Goal: Transaction & Acquisition: Purchase product/service

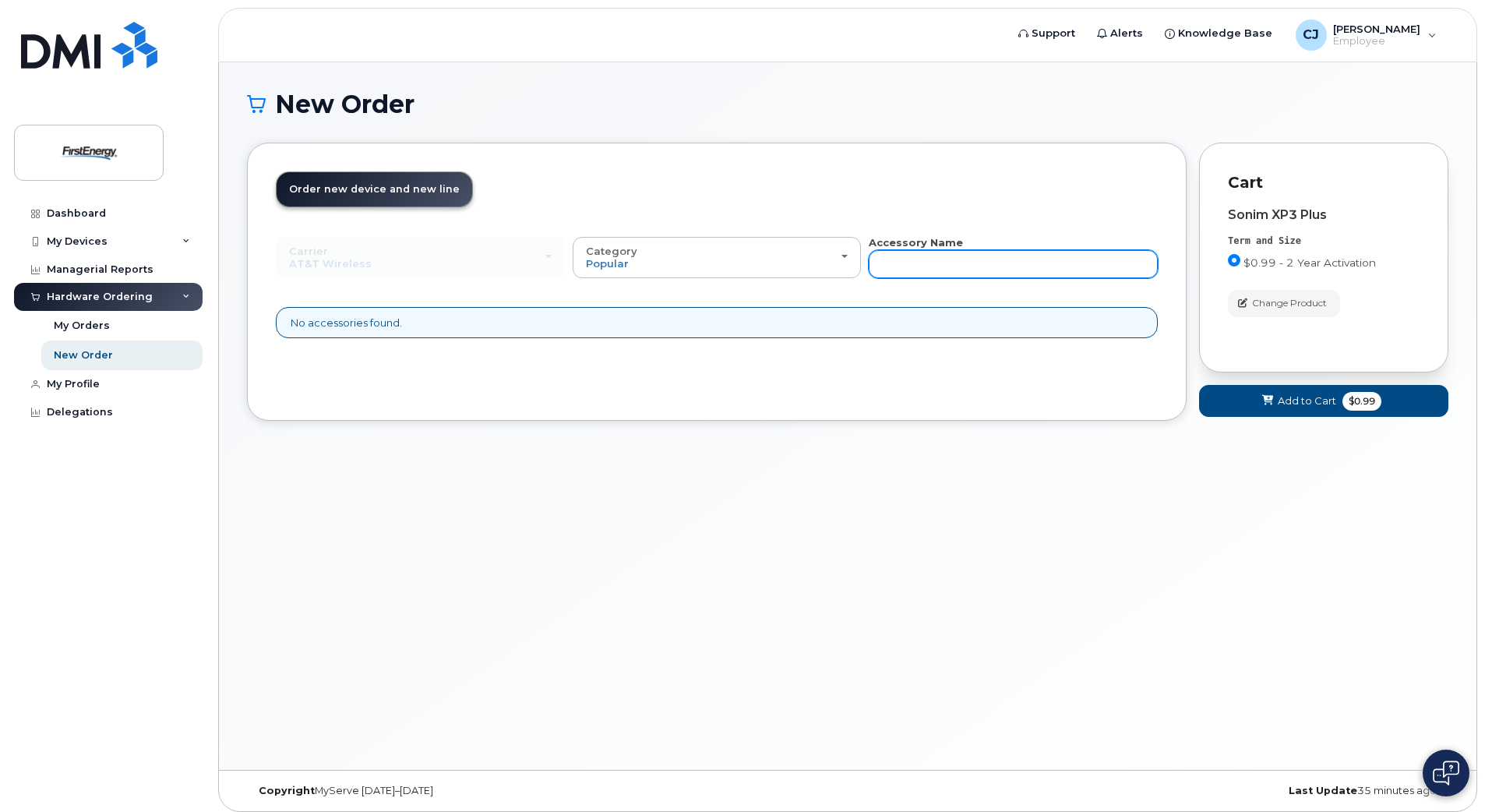
click at [946, 257] on input "text" at bounding box center [1013, 263] width 289 height 28
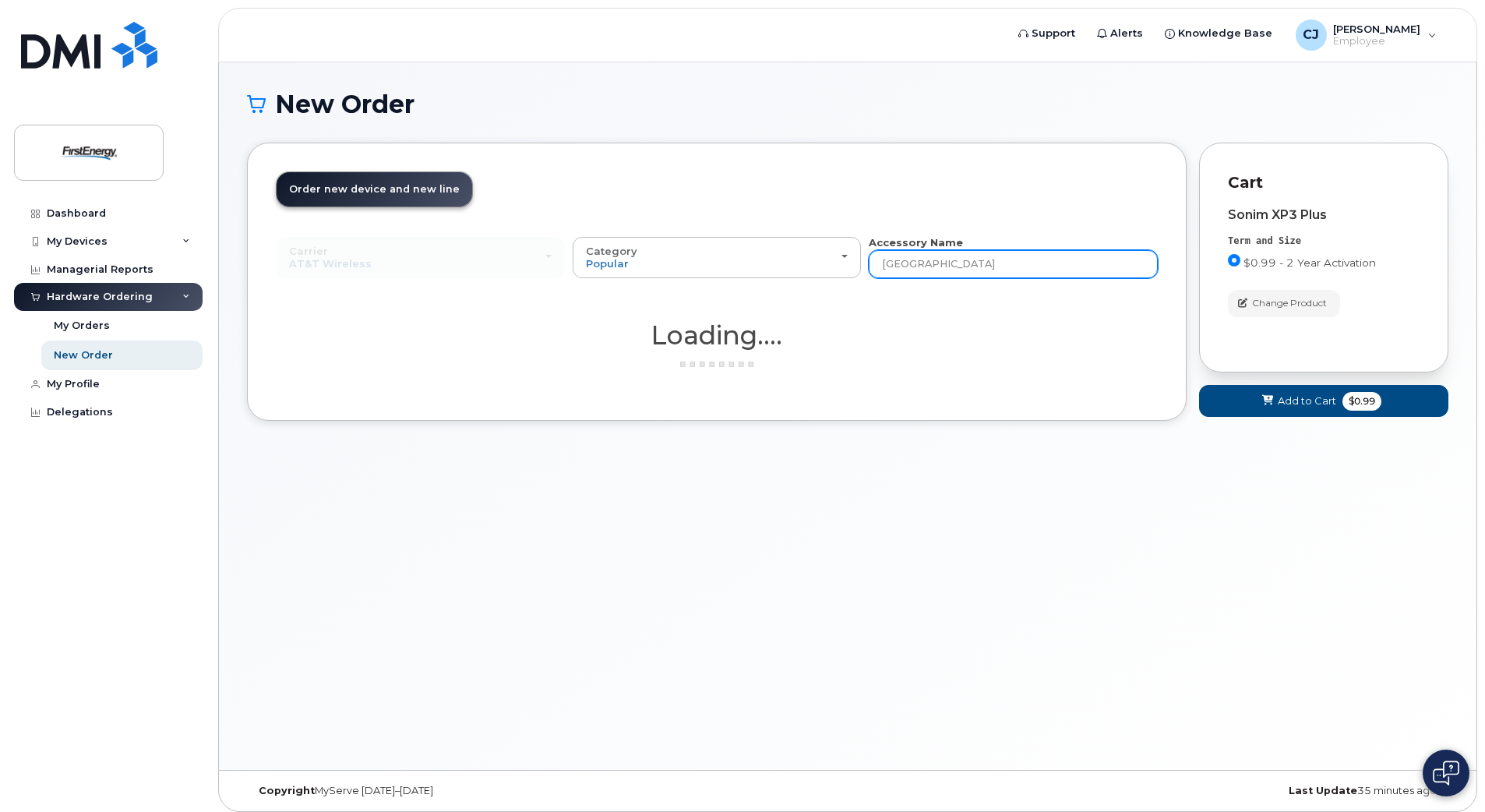
type input "[GEOGRAPHIC_DATA]"
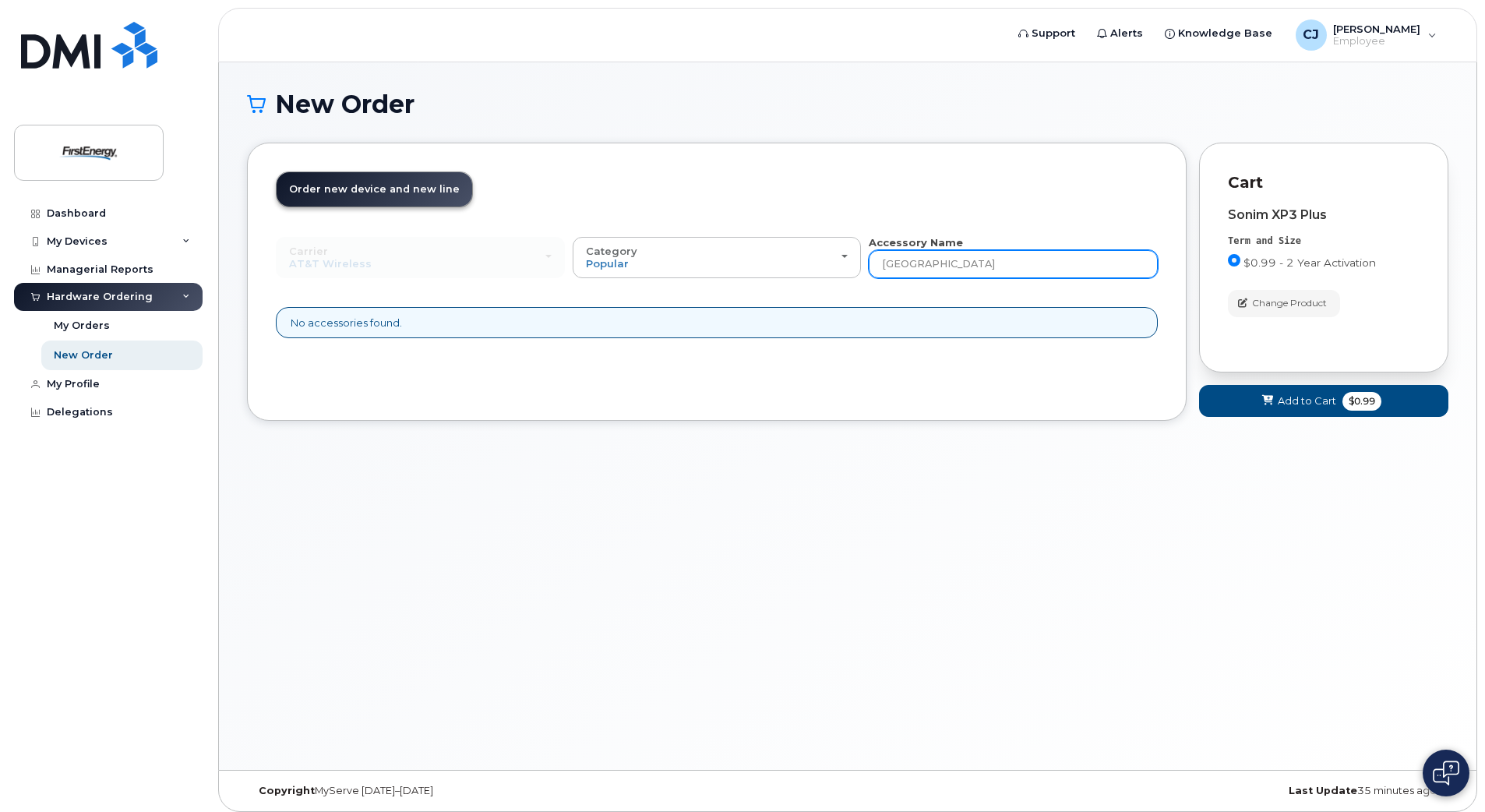
click at [965, 265] on input "[GEOGRAPHIC_DATA]" at bounding box center [1013, 263] width 289 height 28
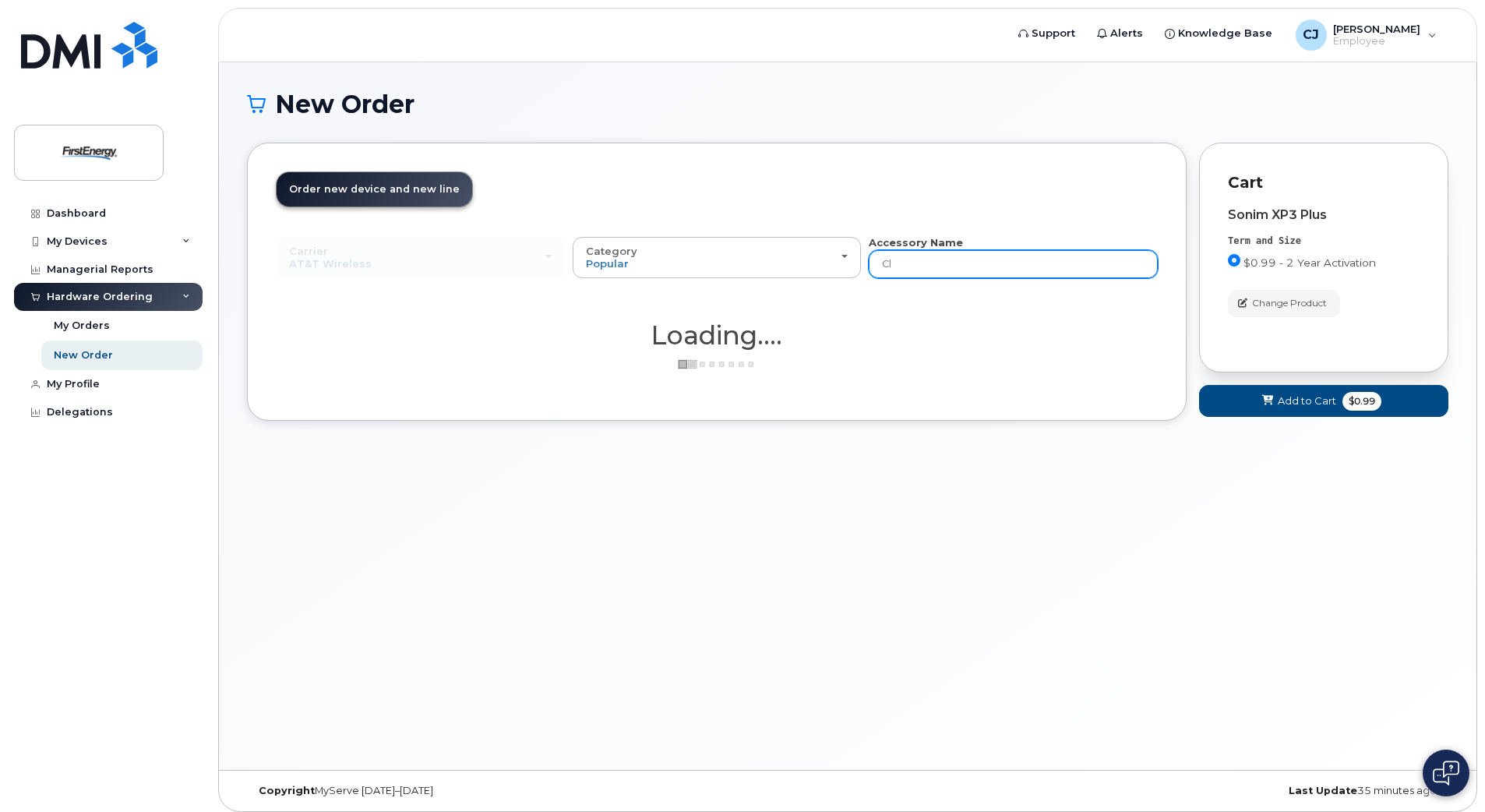
type input "C"
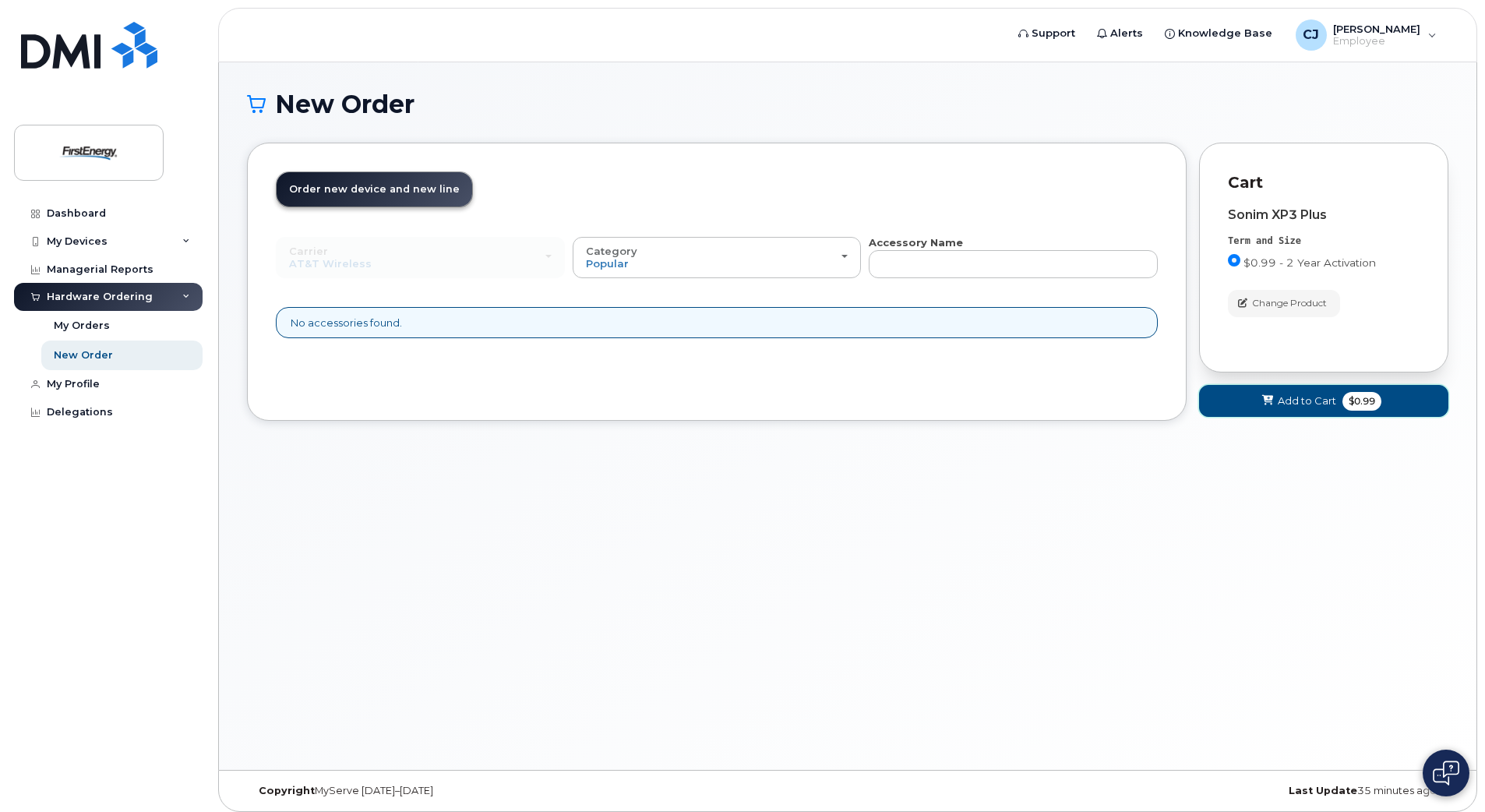
click at [1289, 410] on button "Add to Cart $0.99" at bounding box center [1323, 401] width 250 height 32
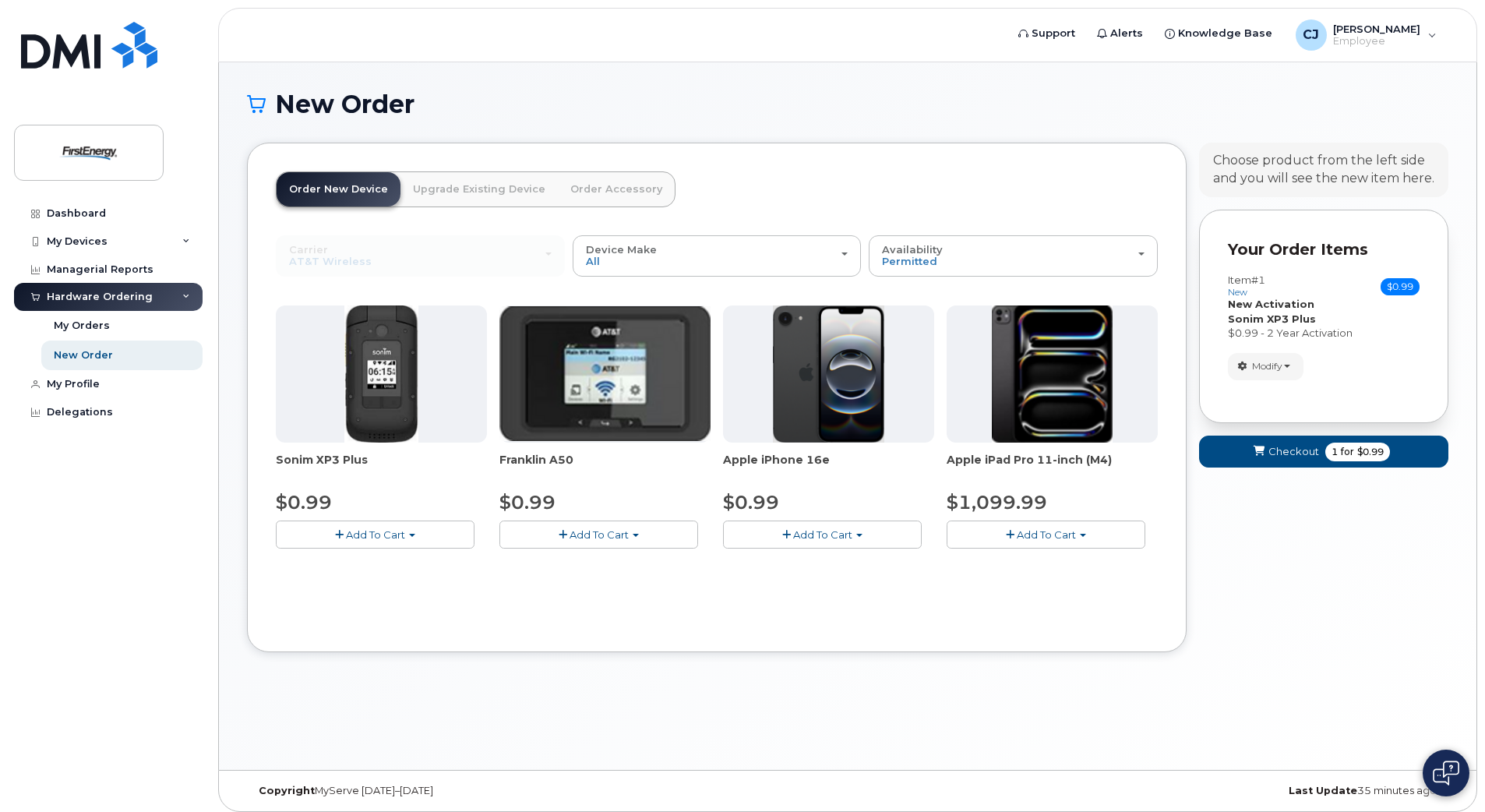
click at [362, 540] on span "Add To Cart" at bounding box center [375, 534] width 59 height 12
click at [336, 533] on span "button" at bounding box center [339, 535] width 9 height 11
click at [336, 532] on span "button" at bounding box center [339, 535] width 9 height 11
click at [363, 557] on link "$0.99 - 2 Year Activation" at bounding box center [357, 563] width 156 height 19
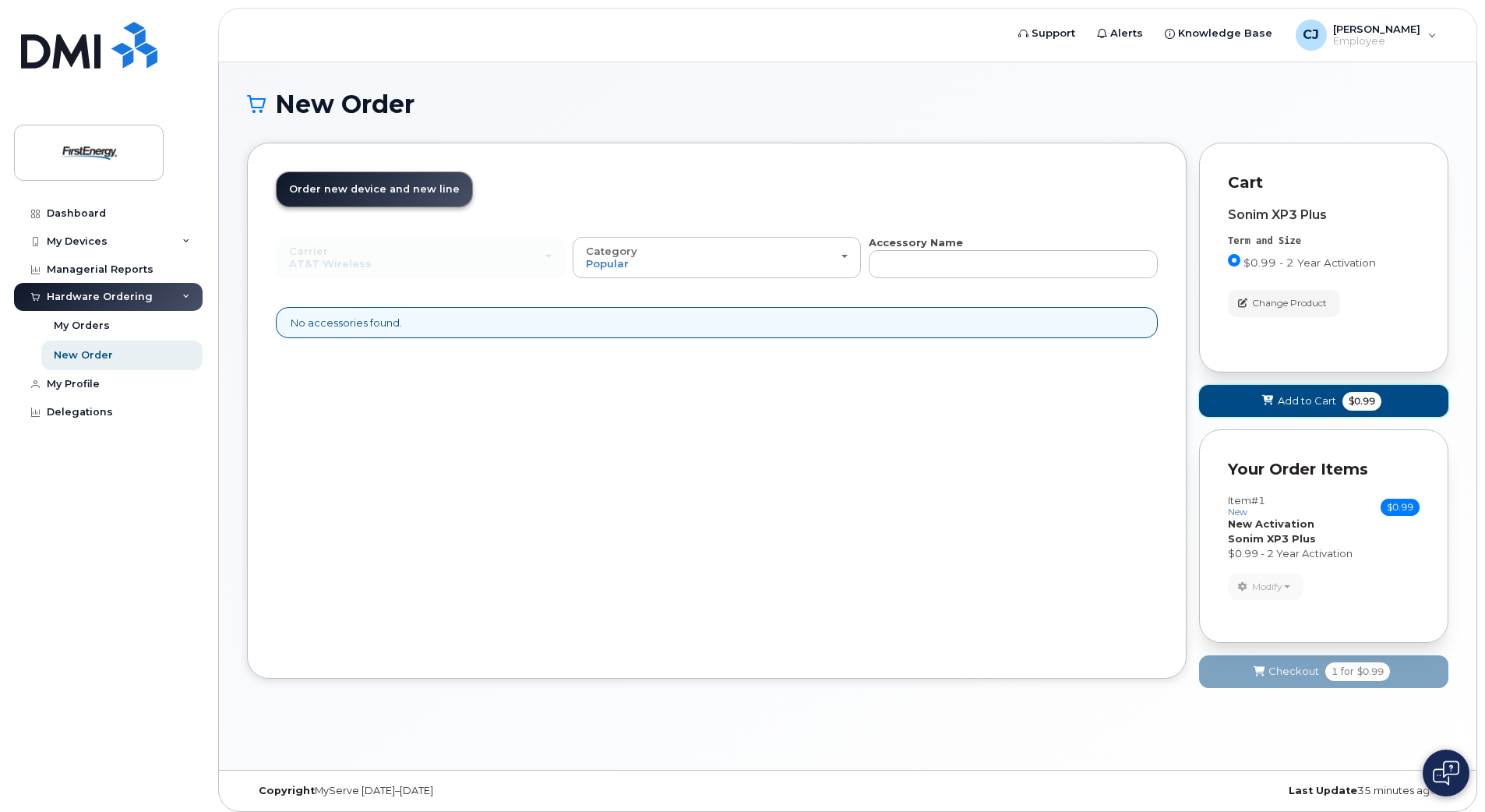
click at [1348, 399] on span "$0.99" at bounding box center [1361, 401] width 39 height 19
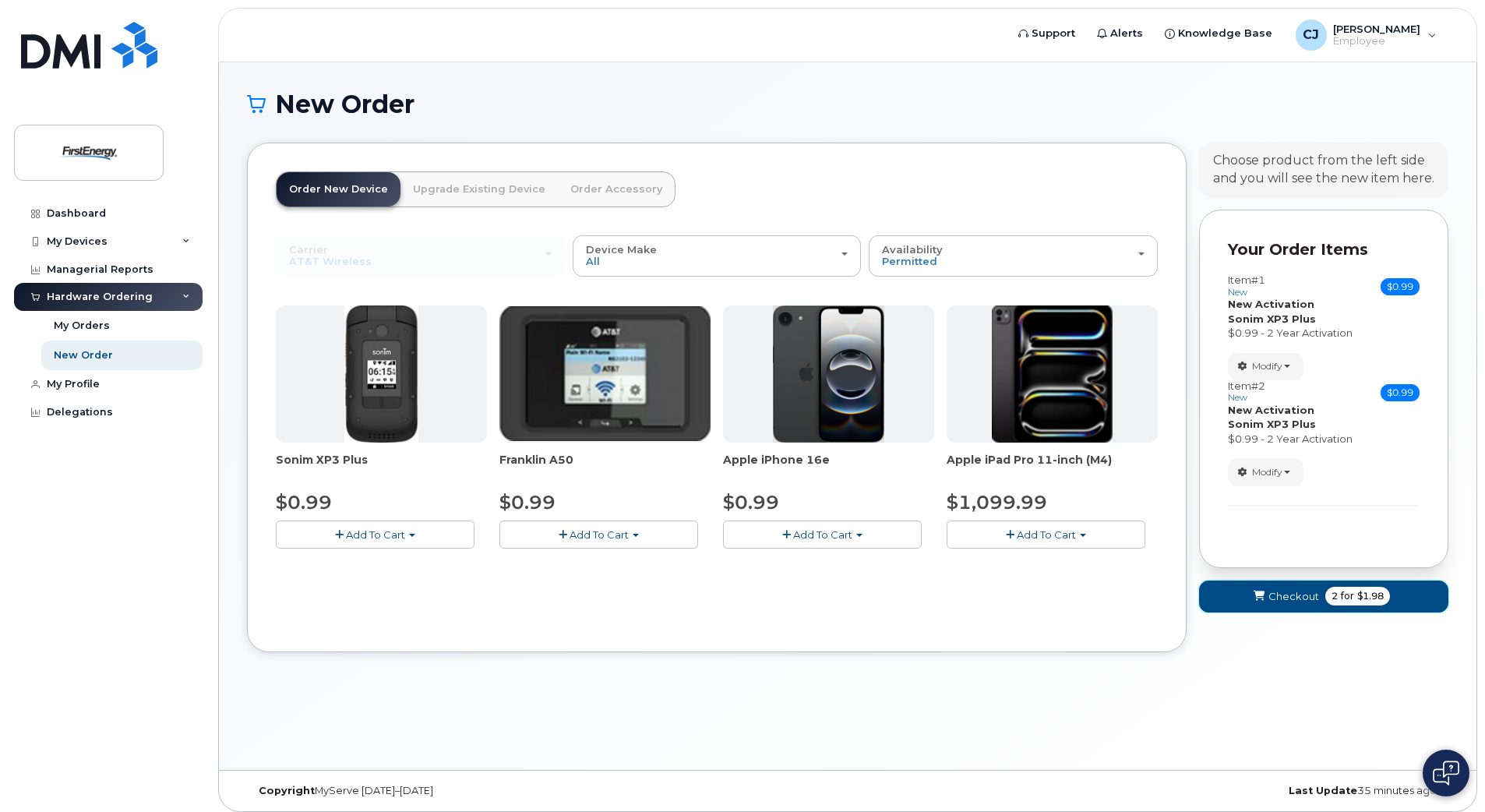
click at [1289, 594] on span "Checkout" at bounding box center [1294, 596] width 51 height 15
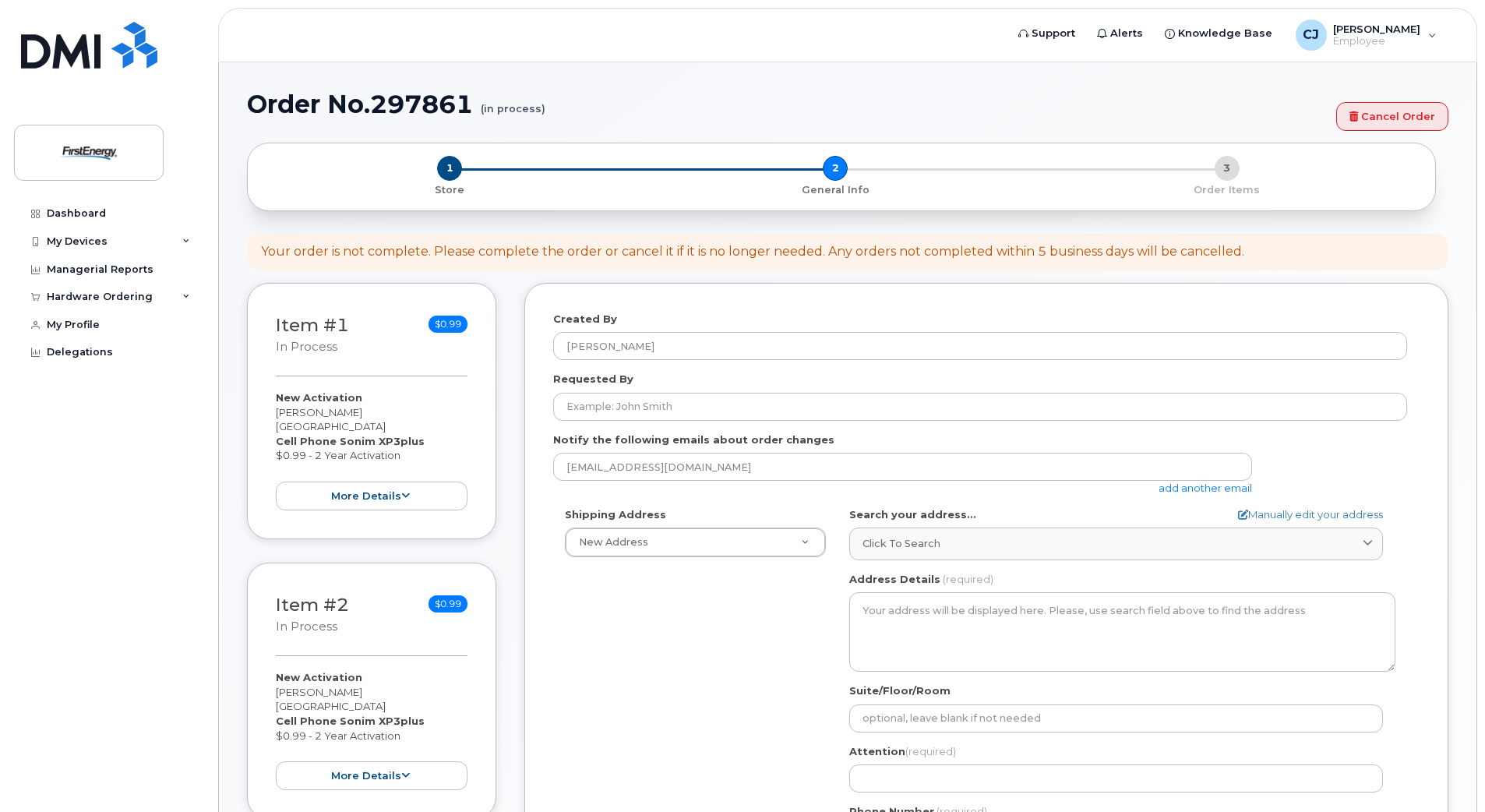
select select
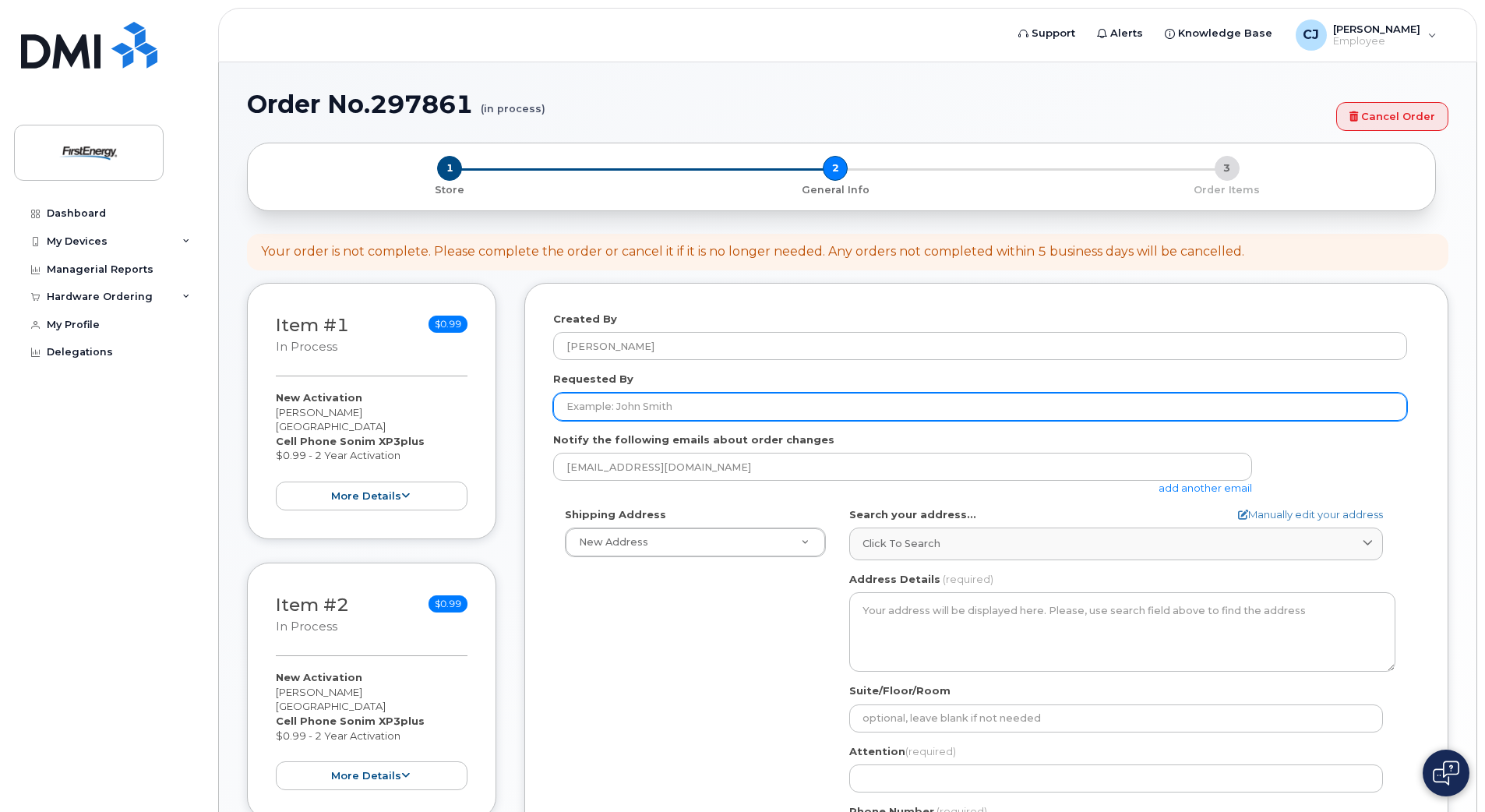
click at [621, 415] on input "Requested By" at bounding box center [980, 406] width 854 height 28
type input "[PERSON_NAME]"
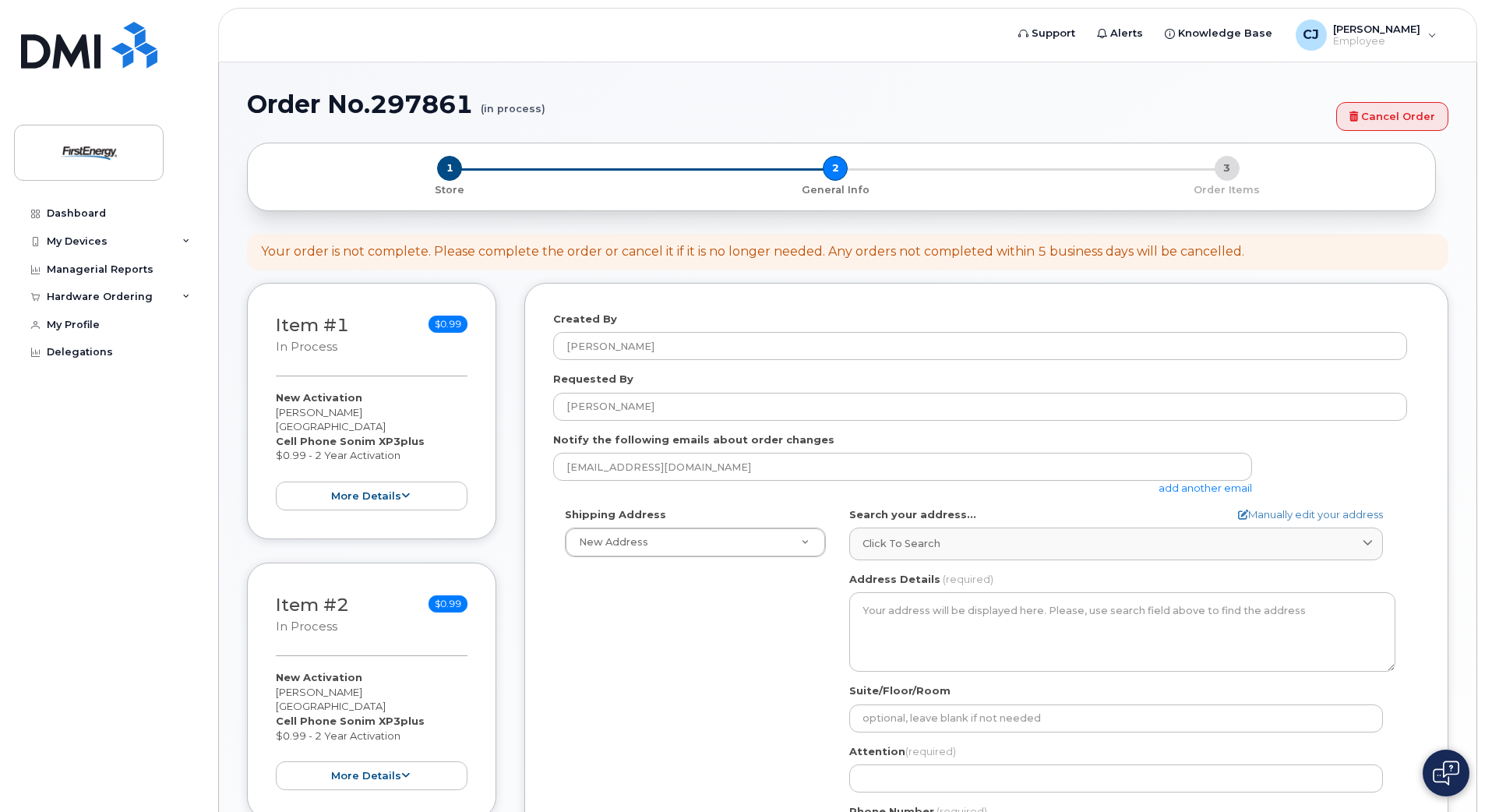
click at [1180, 491] on link "add another email" at bounding box center [1205, 487] width 94 height 12
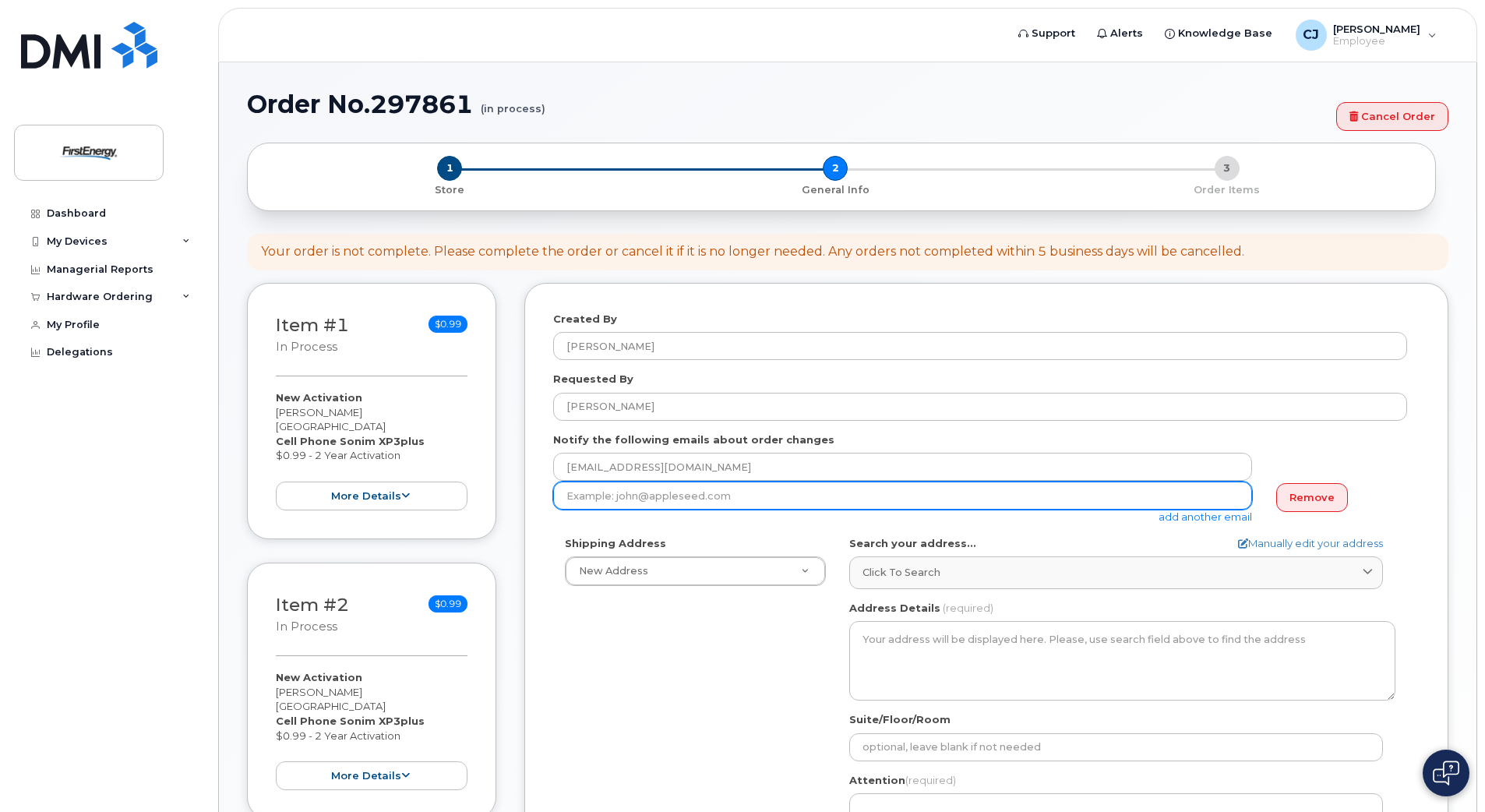
click at [750, 496] on input "email" at bounding box center [902, 495] width 699 height 28
type input "[EMAIL_ADDRESS][DOMAIN_NAME]"
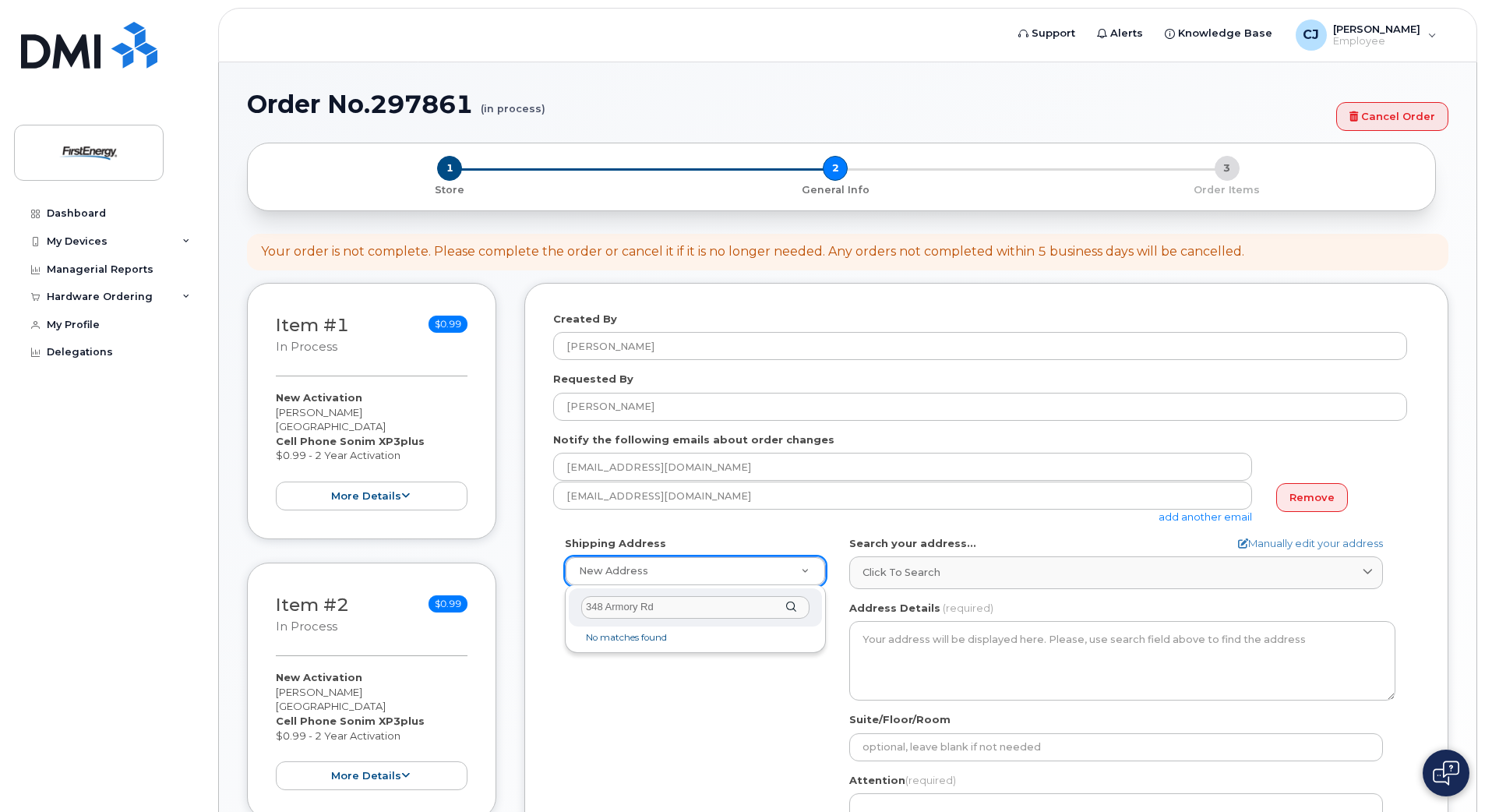
click at [789, 610] on div "348 Armory Rd" at bounding box center [695, 607] width 253 height 38
type input "3"
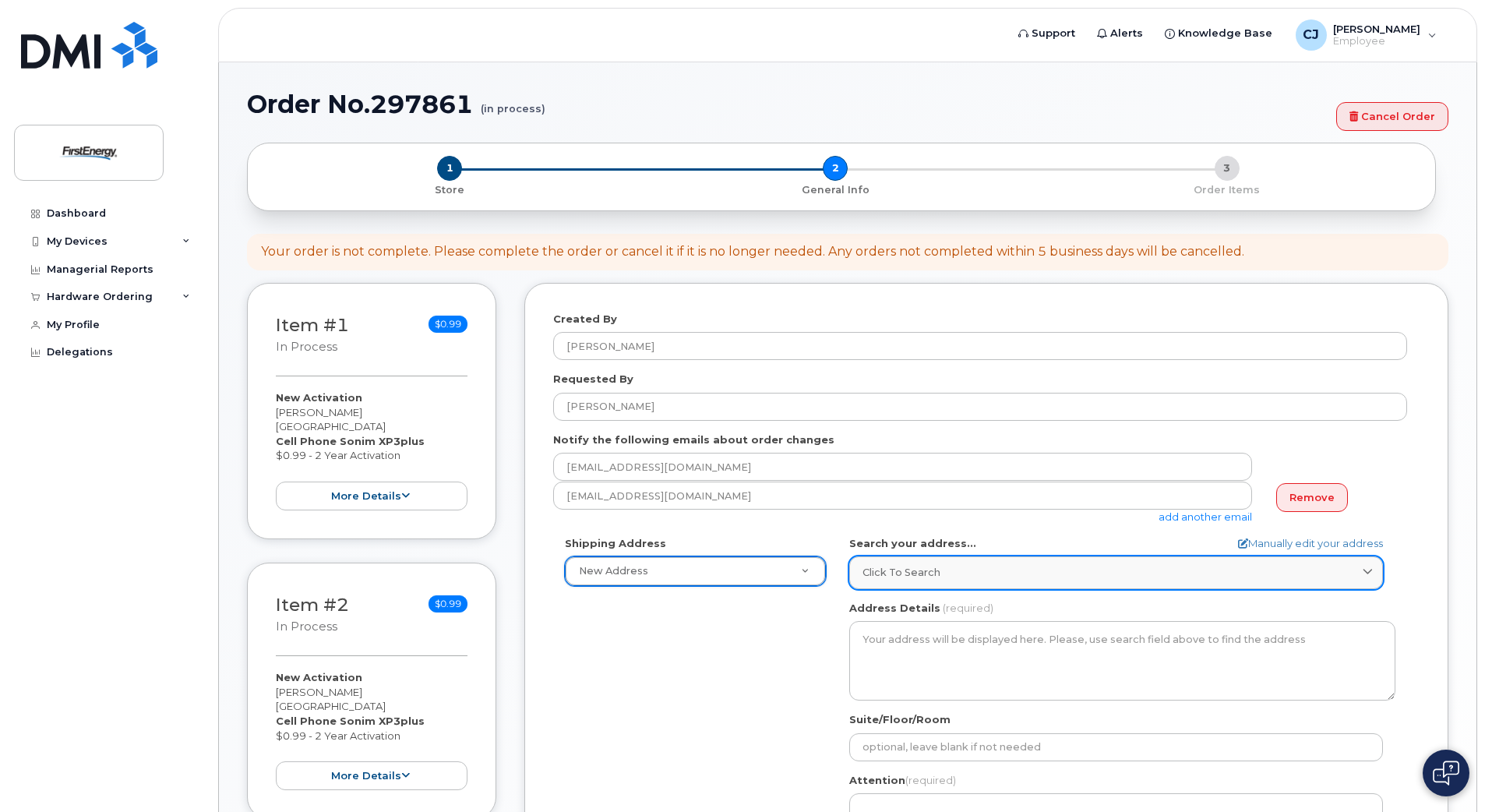
click at [987, 575] on div "Click to search" at bounding box center [1116, 572] width 507 height 15
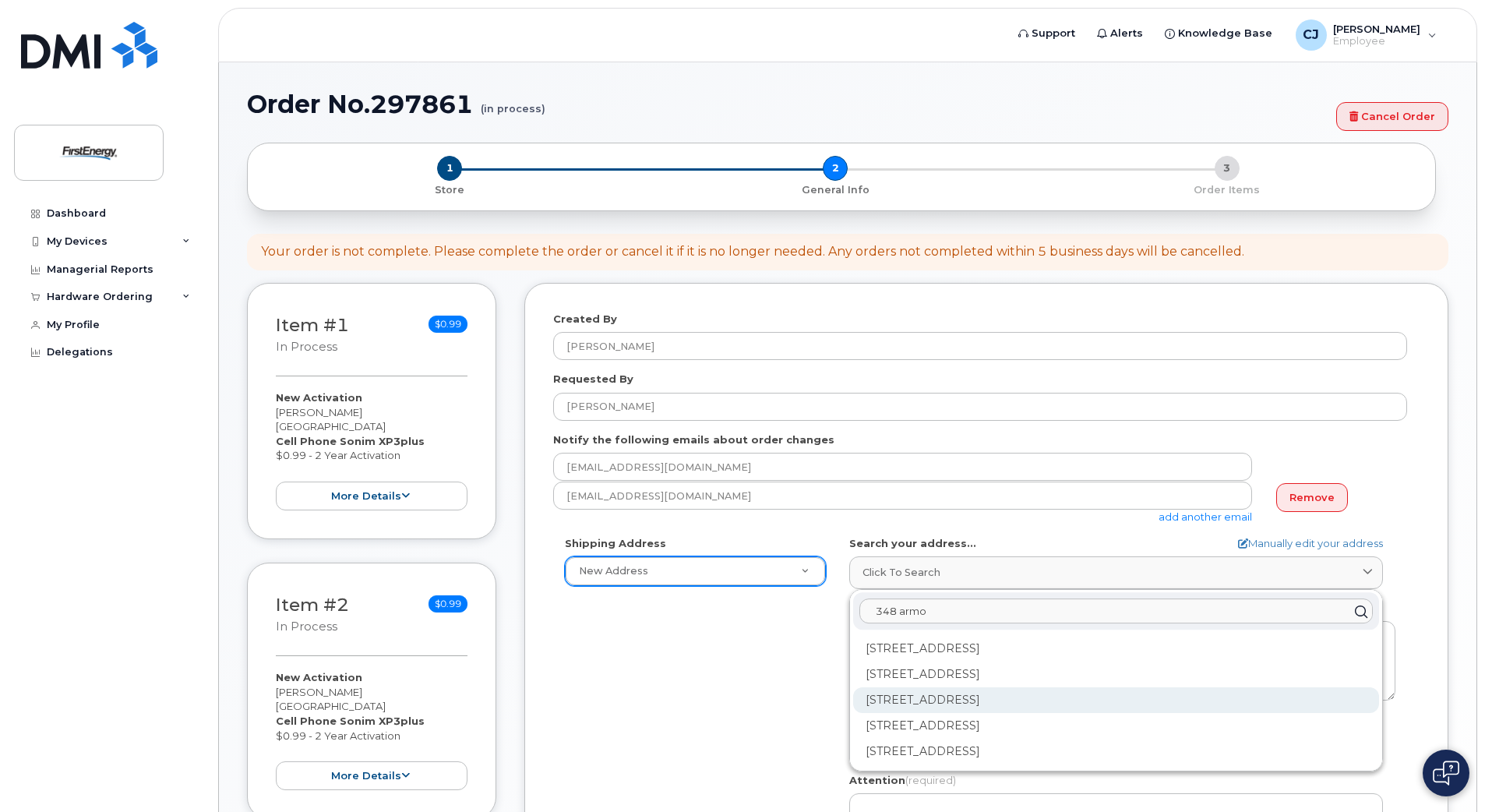
type input "348 armo"
click at [986, 704] on div "[STREET_ADDRESS]" at bounding box center [1116, 700] width 526 height 26
select select
type textarea "[STREET_ADDRESS]"
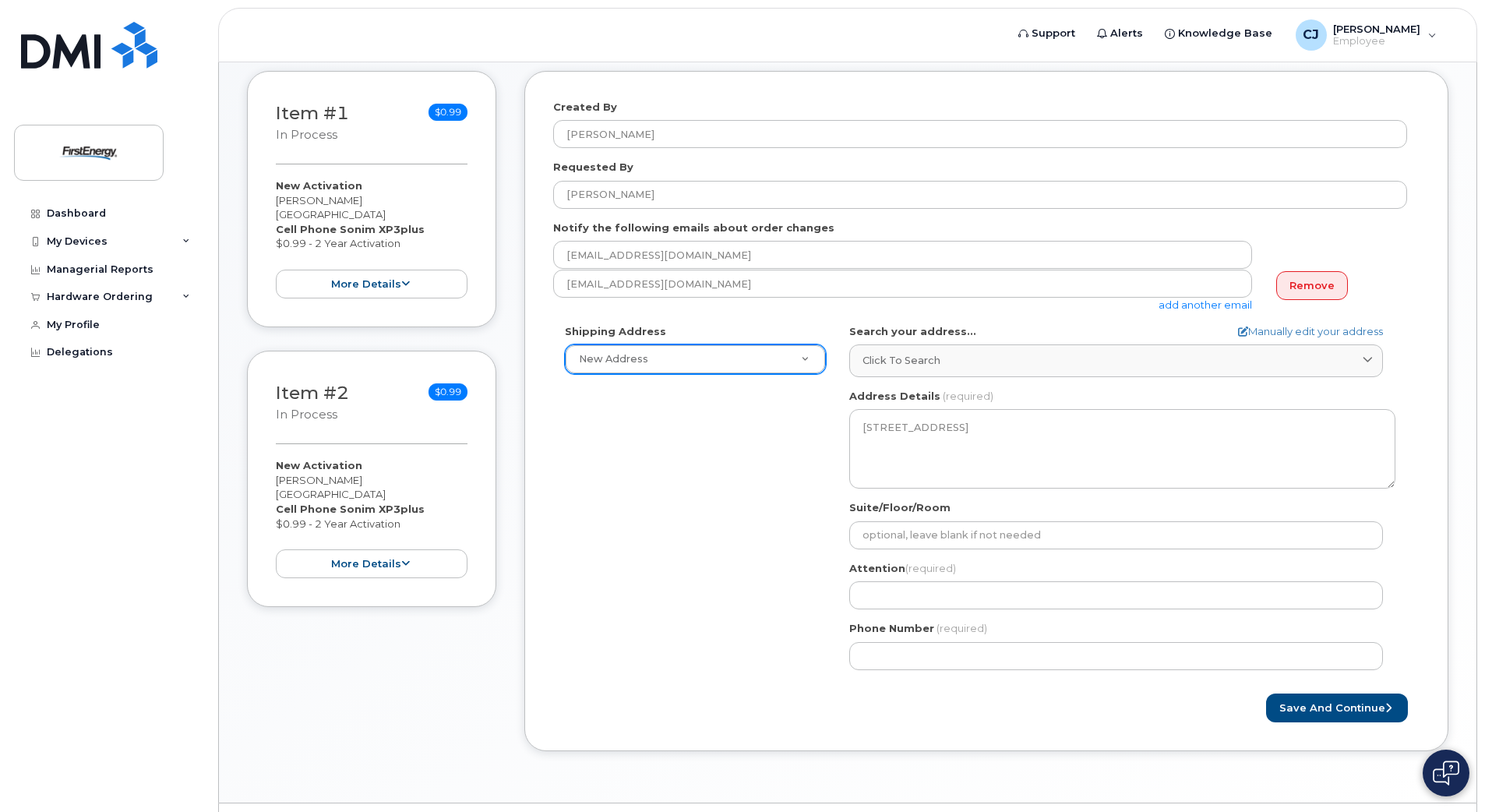
scroll to position [234, 0]
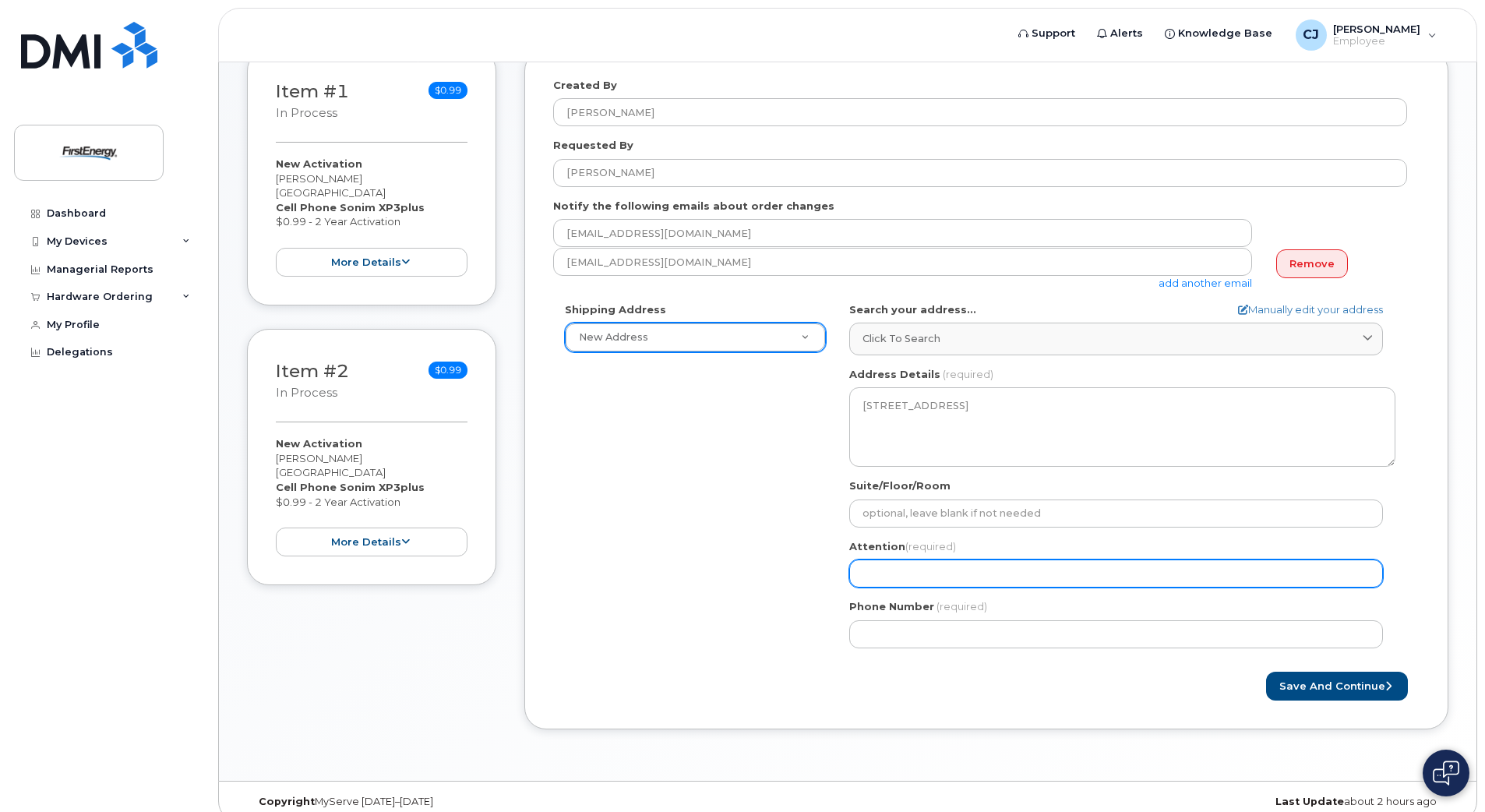
click at [919, 574] on input "Attention (required)" at bounding box center [1116, 573] width 533 height 28
select select
type input "J"
select select
type input "Jo"
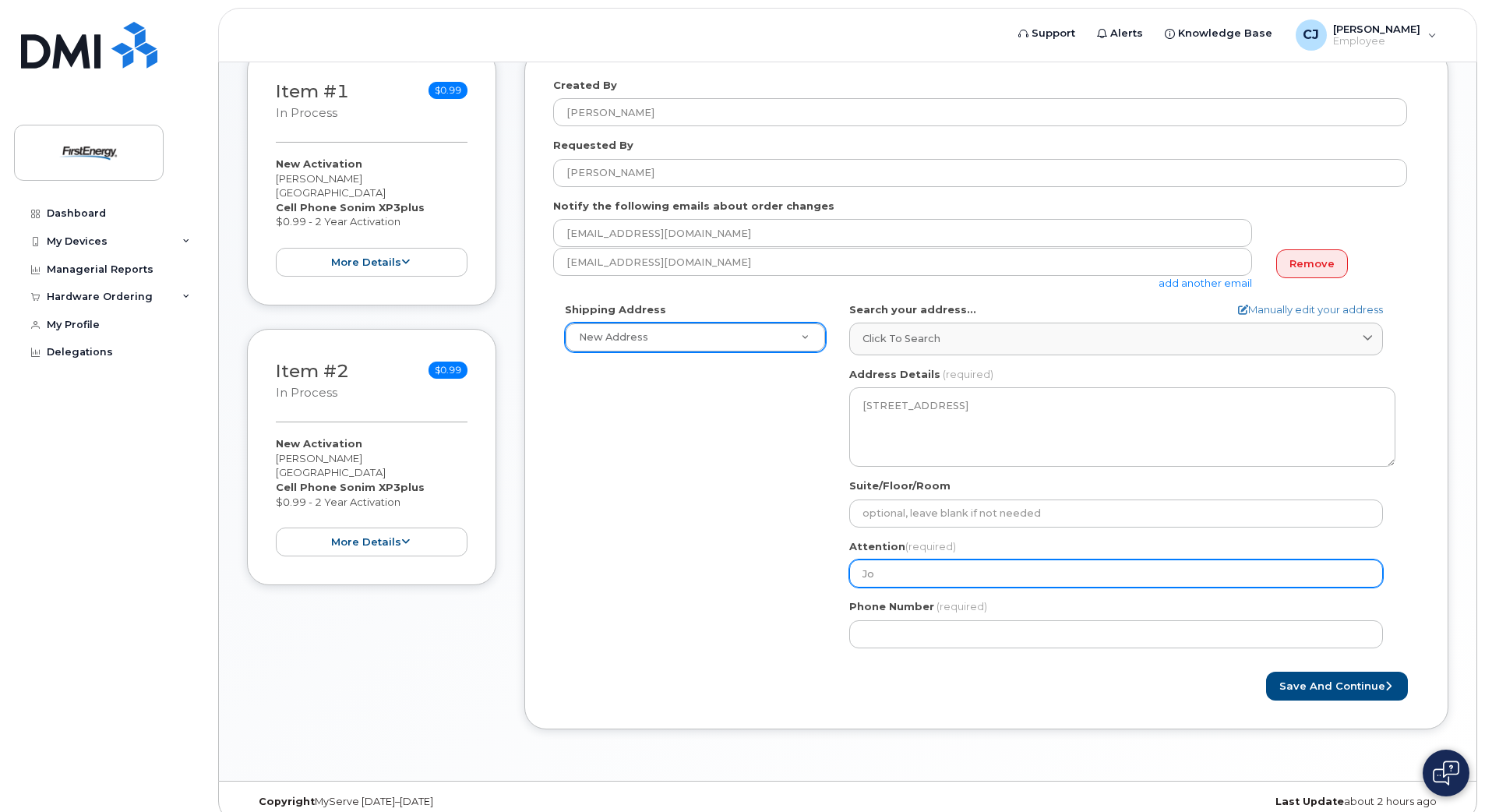
select select
type input "Joe"
select select
type input "Joe B"
select select
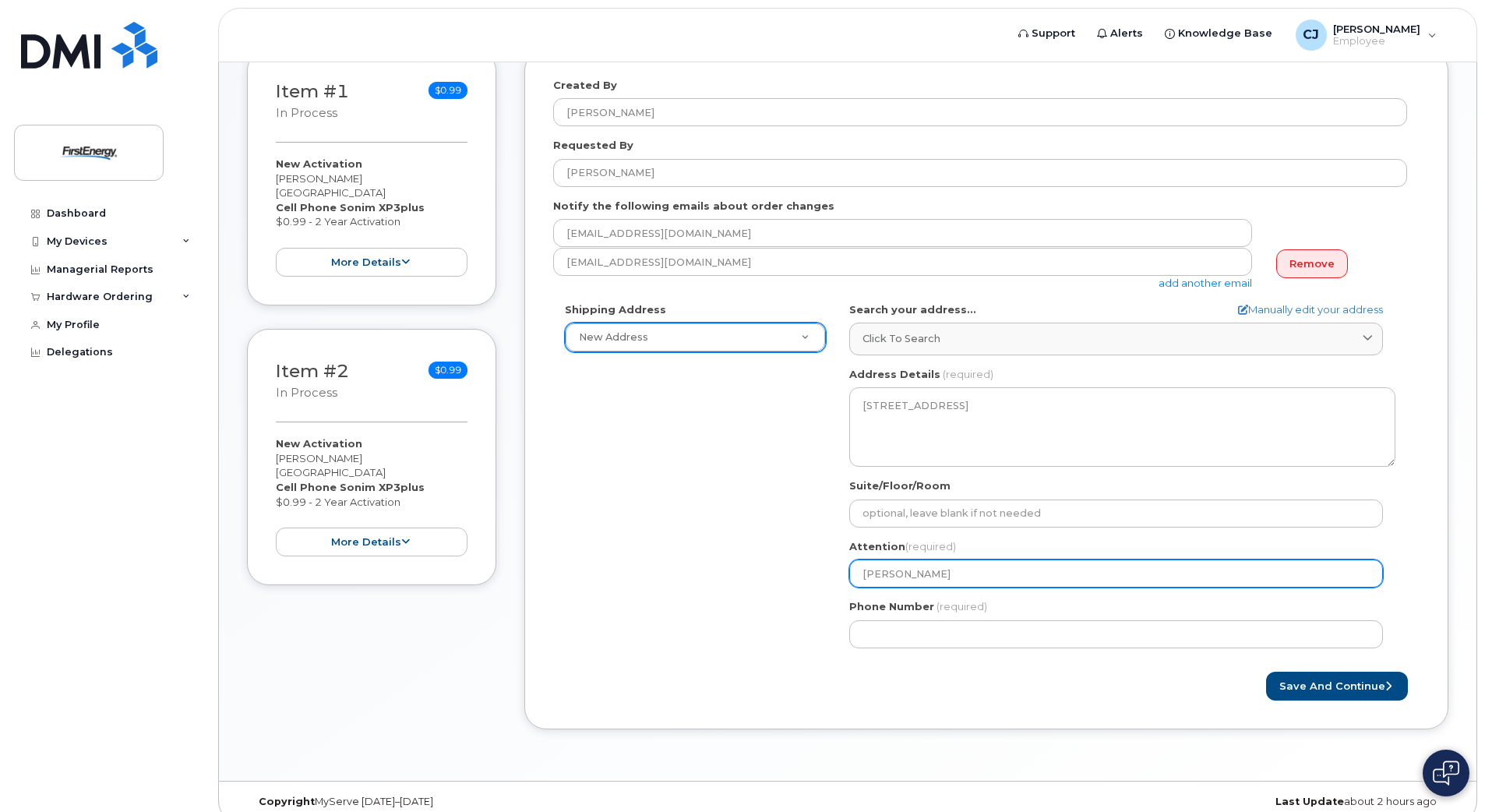
type input "Joe Ba"
select select
type input "Joe Bar"
select select
type input "Joe Bark"
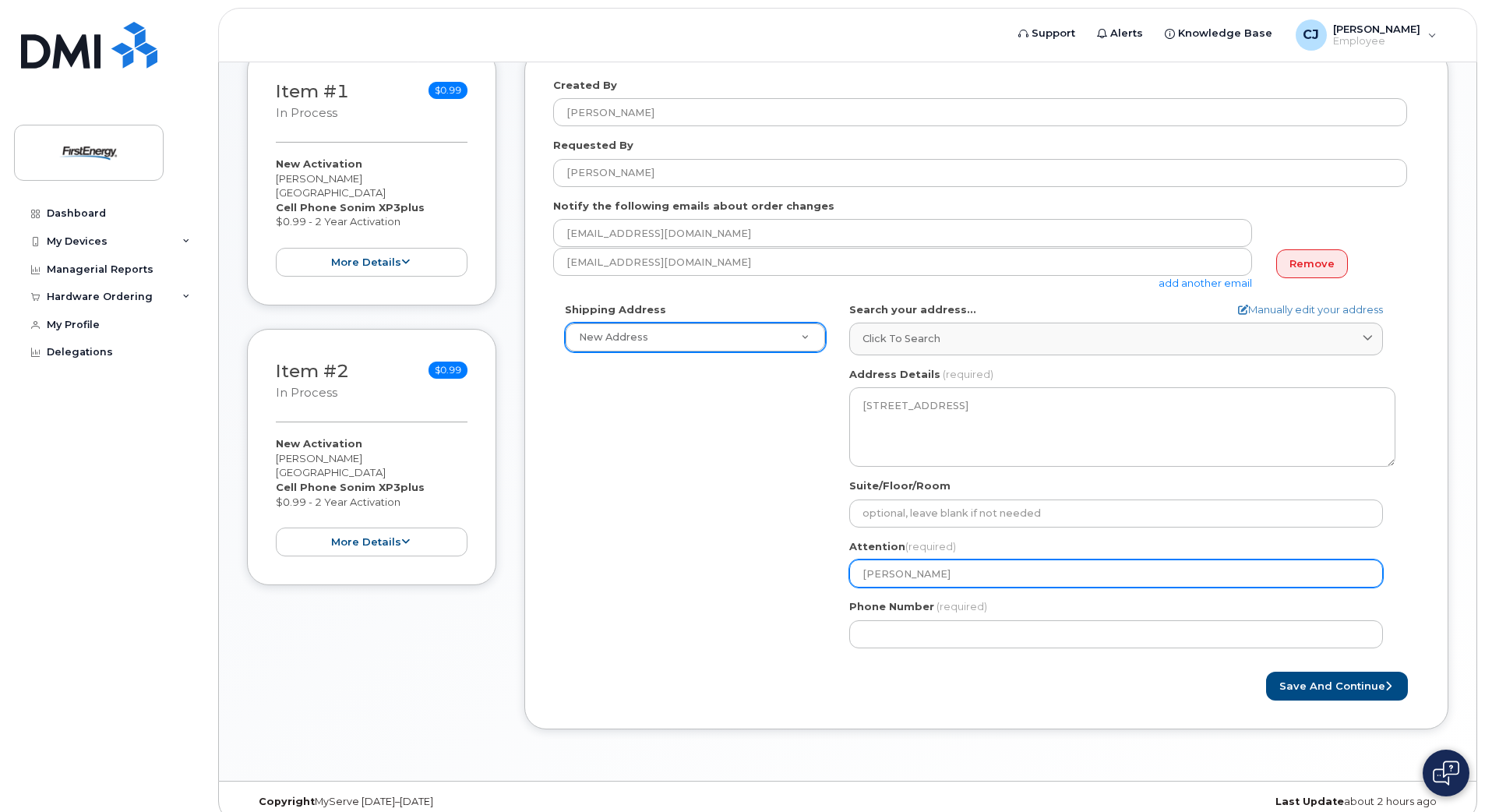
select select
type input "Joe Barke"
select select
type input "[PERSON_NAME]"
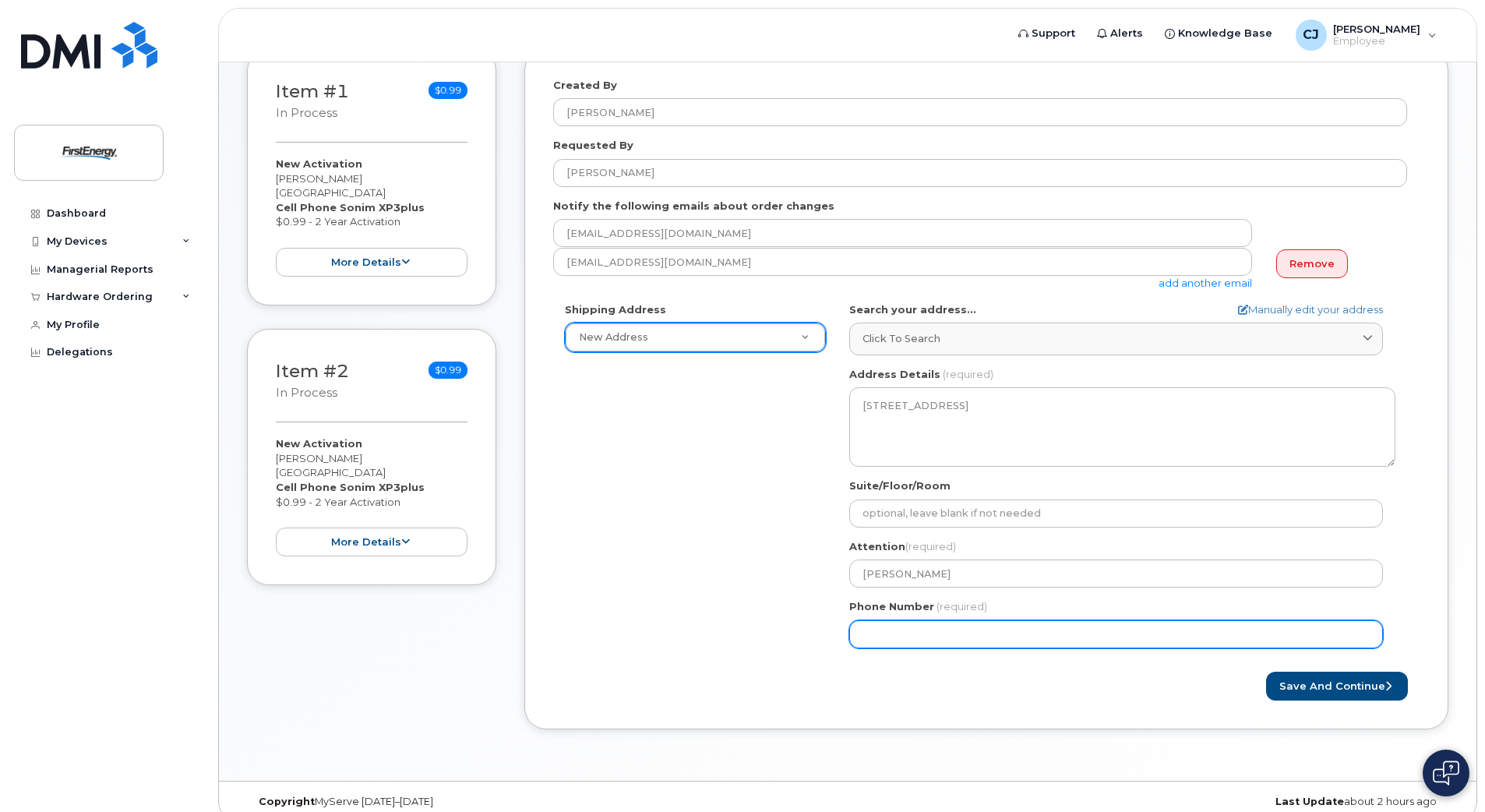
click at [898, 625] on input "Phone Number" at bounding box center [1116, 633] width 533 height 28
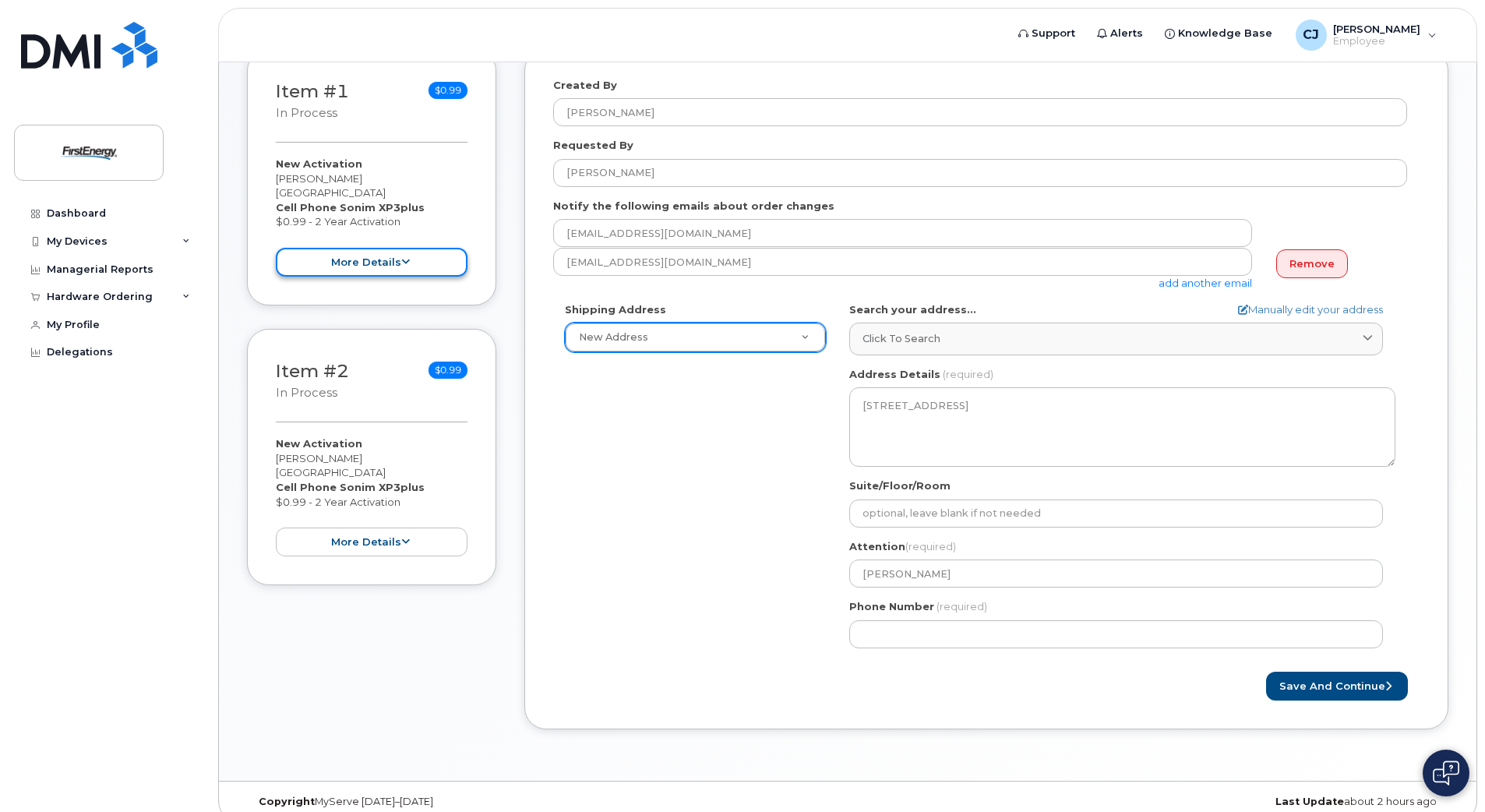
click at [410, 248] on button "more details" at bounding box center [371, 263] width 191 height 29
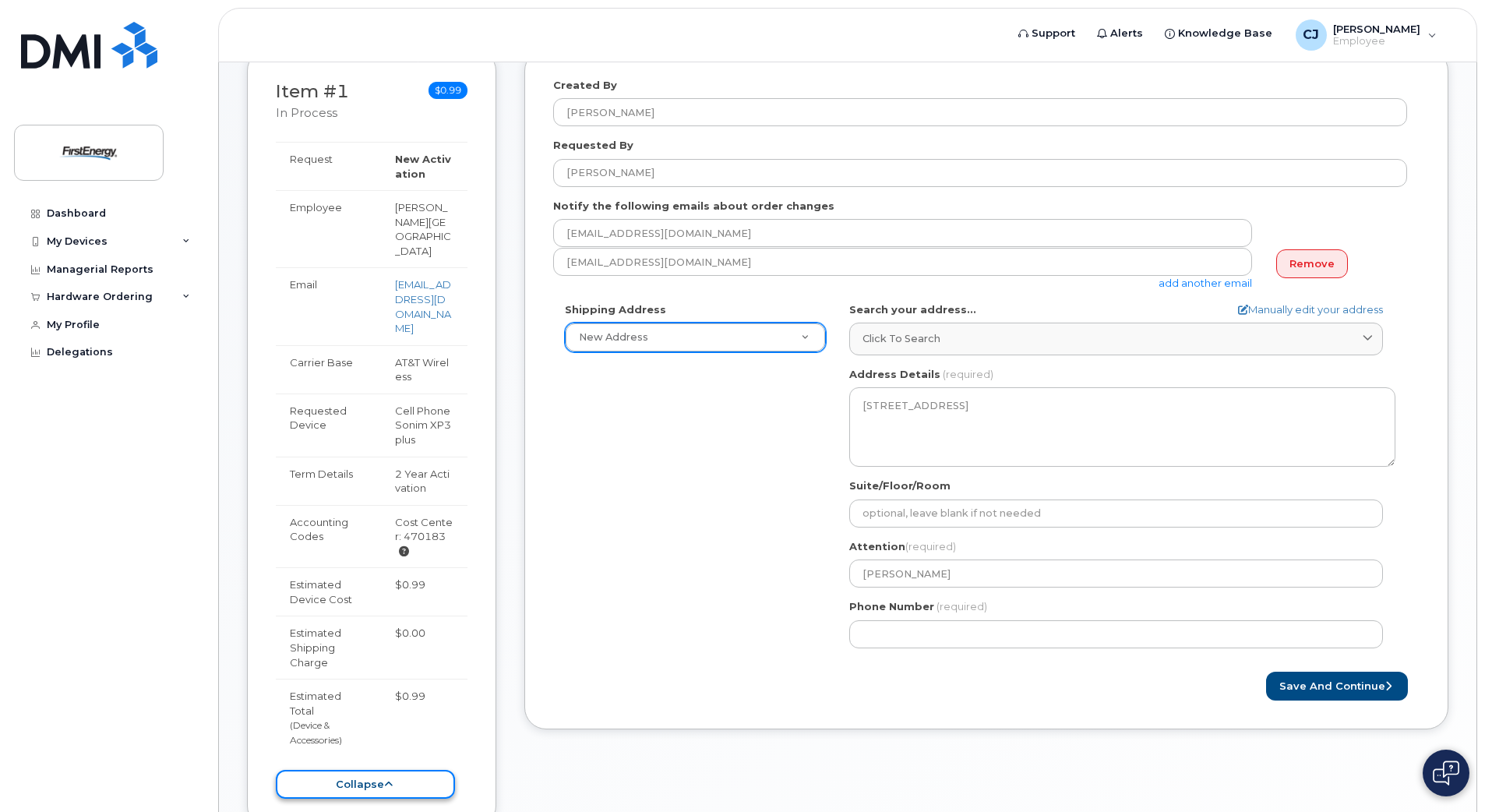
click at [388, 779] on icon at bounding box center [388, 784] width 9 height 11
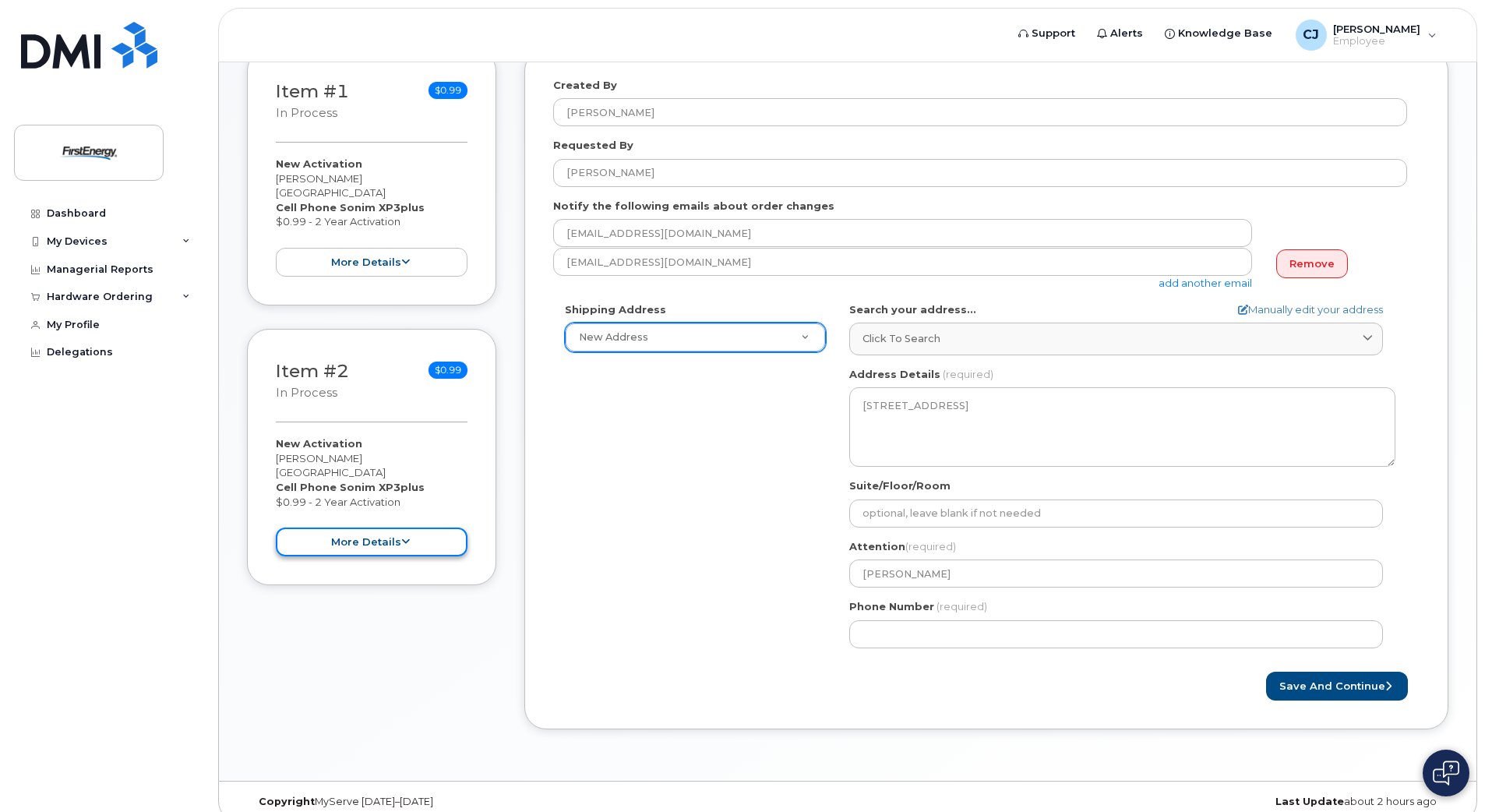
click at [406, 536] on icon at bounding box center [406, 541] width 9 height 11
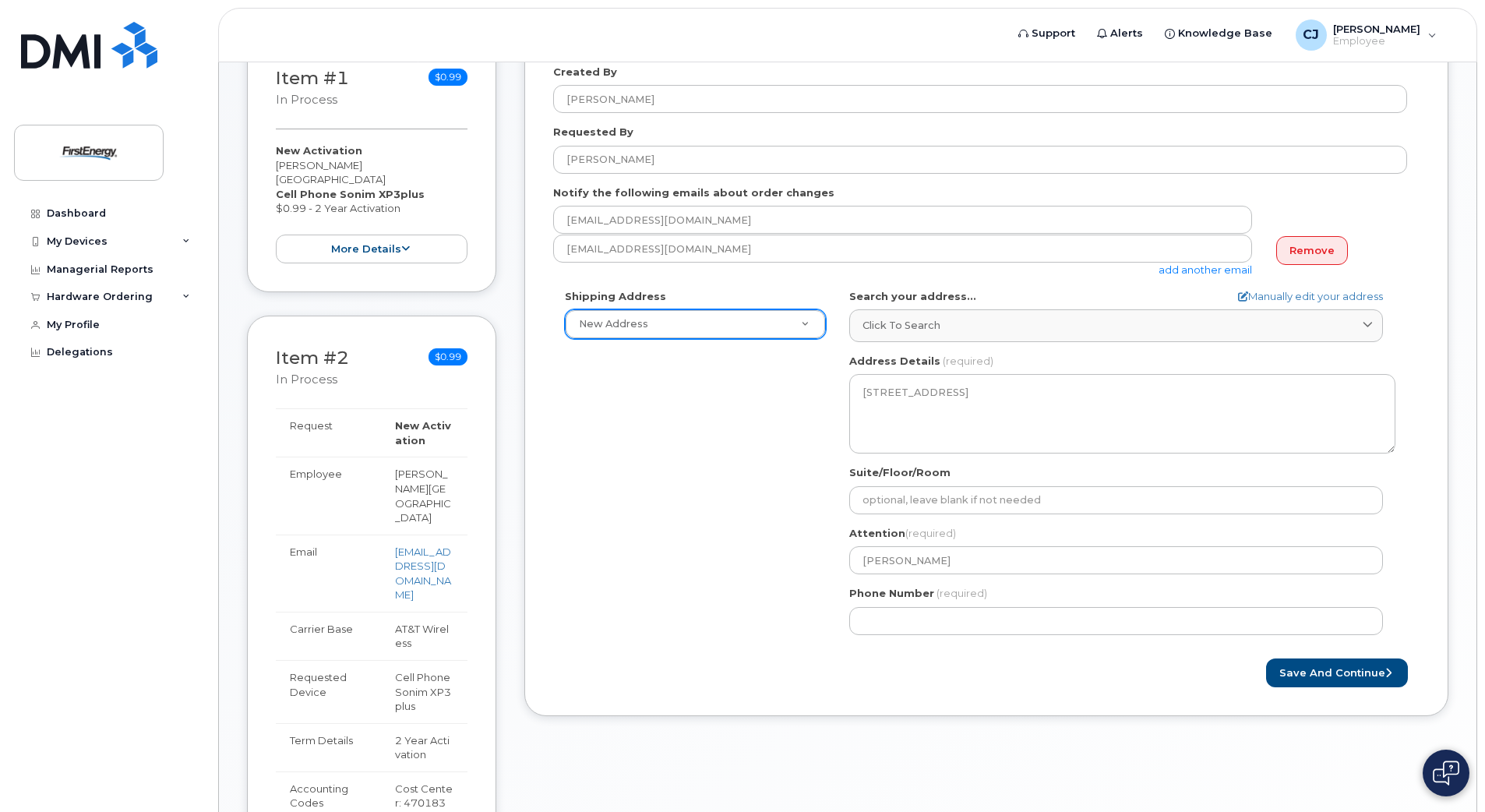
scroll to position [169, 0]
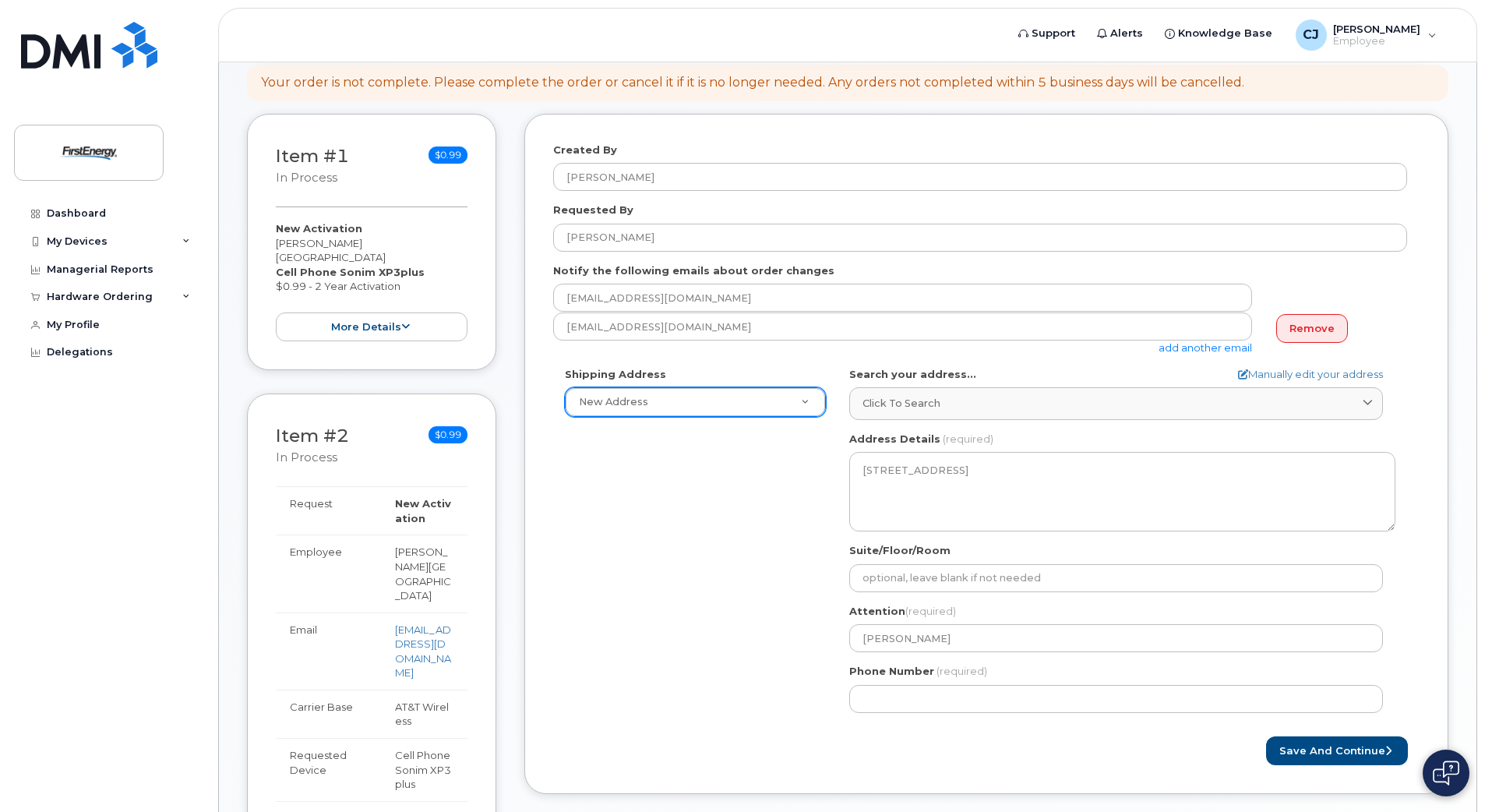
click at [692, 604] on div "Shipping Address New Address New Address WV Clarksburg Search your address... M…" at bounding box center [980, 545] width 854 height 358
click at [864, 709] on input "Phone Number" at bounding box center [1116, 698] width 533 height 28
type input "304"
click at [1297, 746] on button "Save and Continue" at bounding box center [1336, 751] width 141 height 29
select select
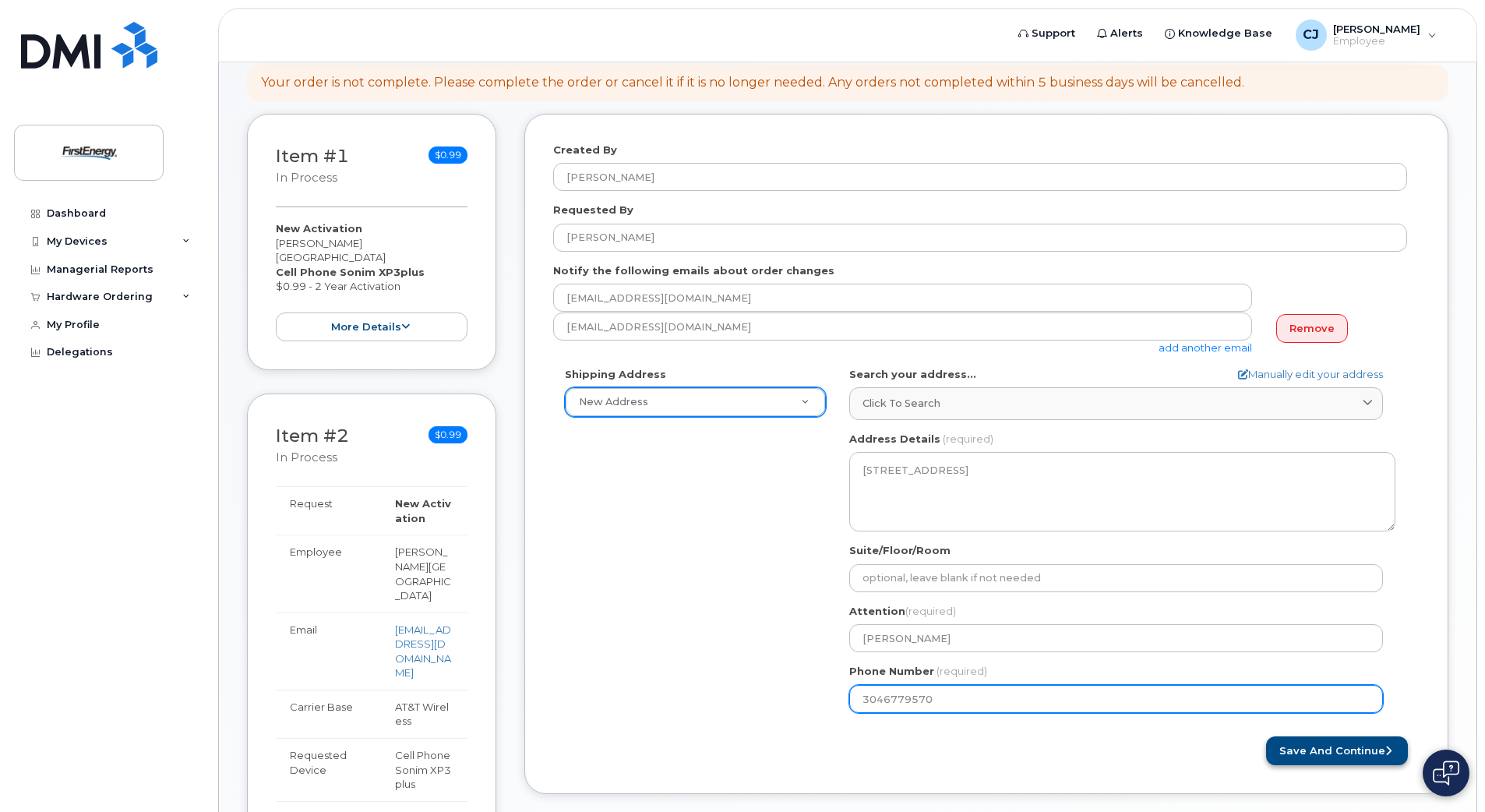
type input "3046779570"
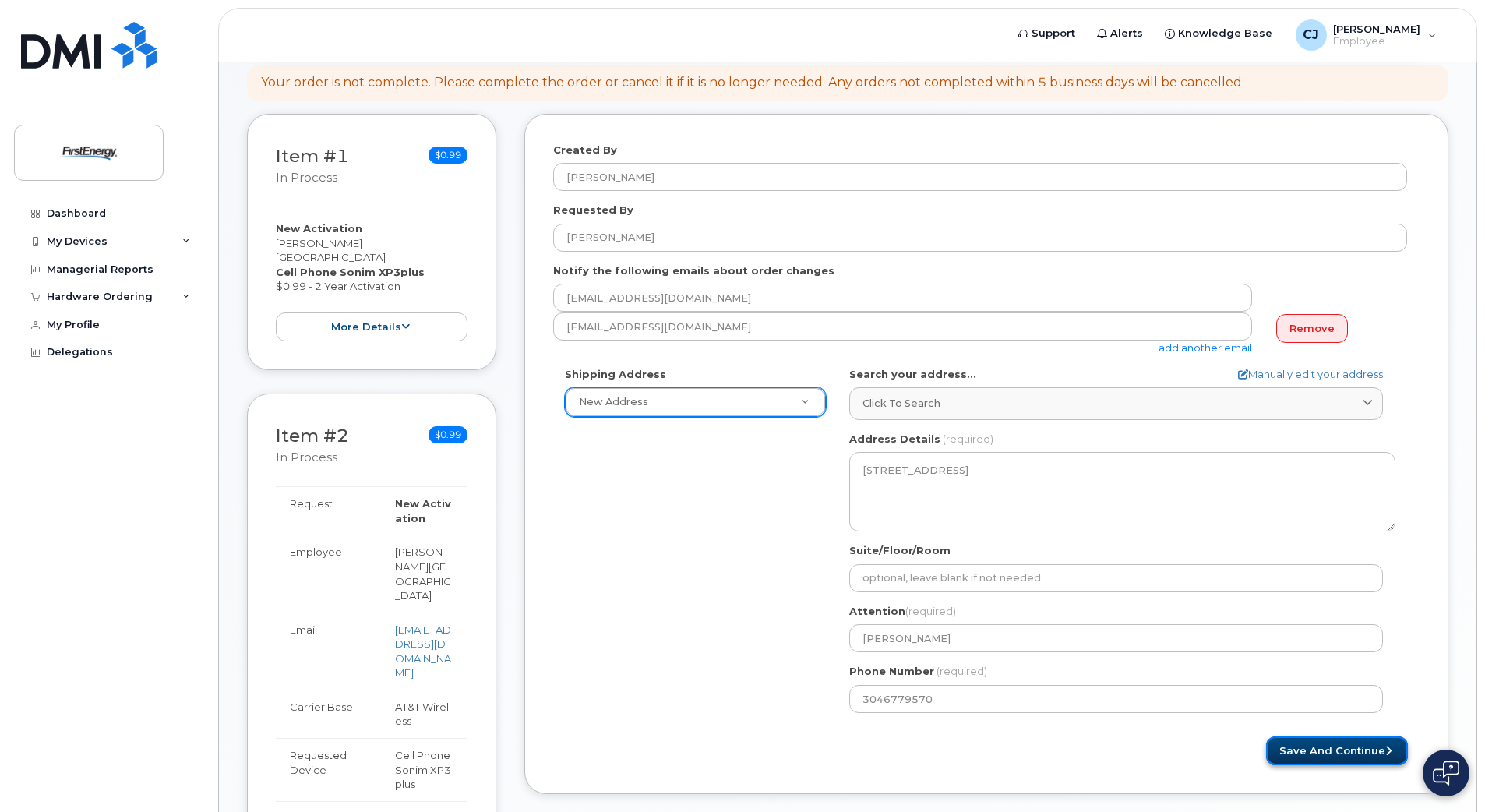
click at [1323, 755] on button "Save and Continue" at bounding box center [1336, 751] width 141 height 29
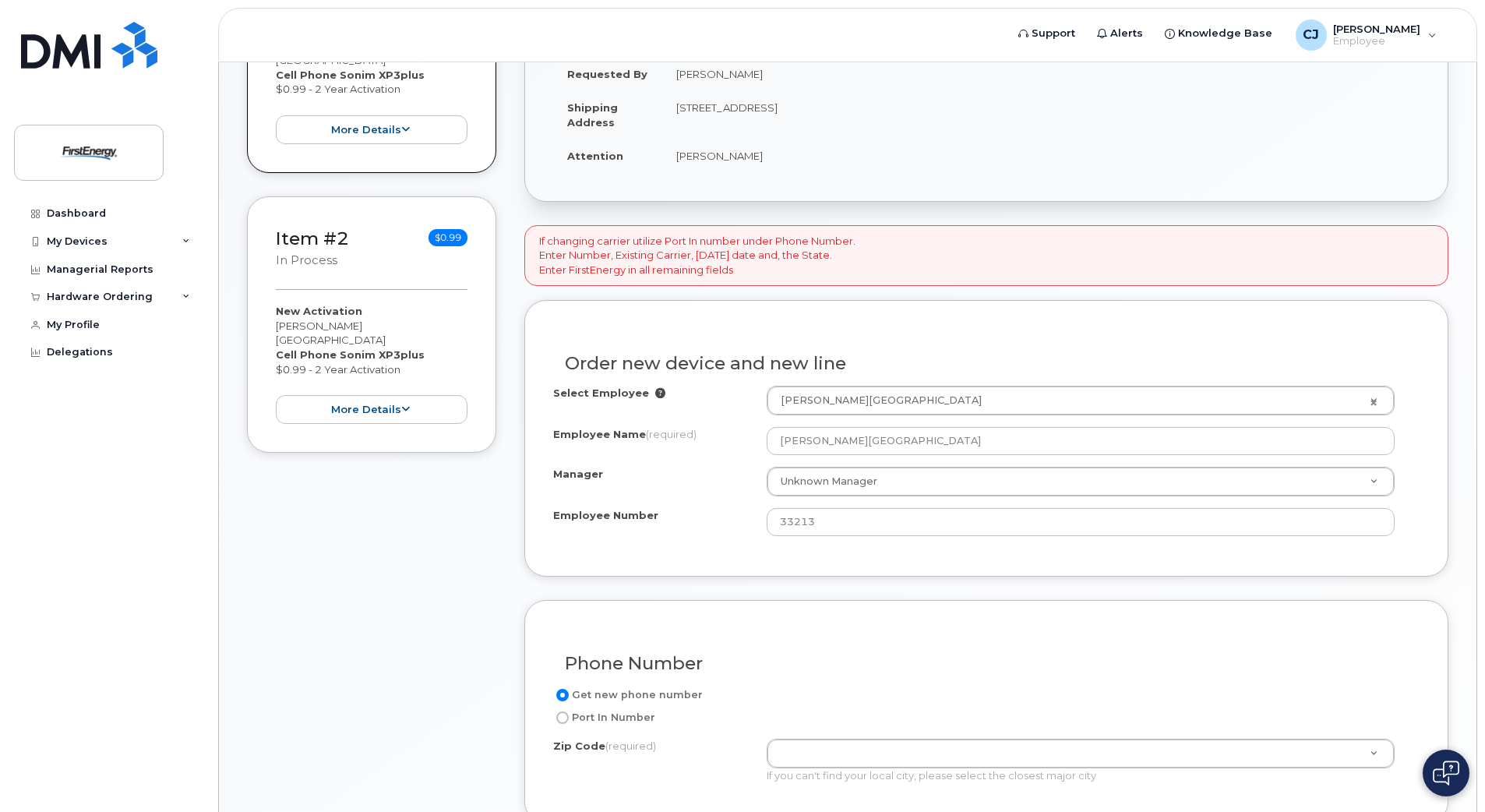
scroll to position [389, 0]
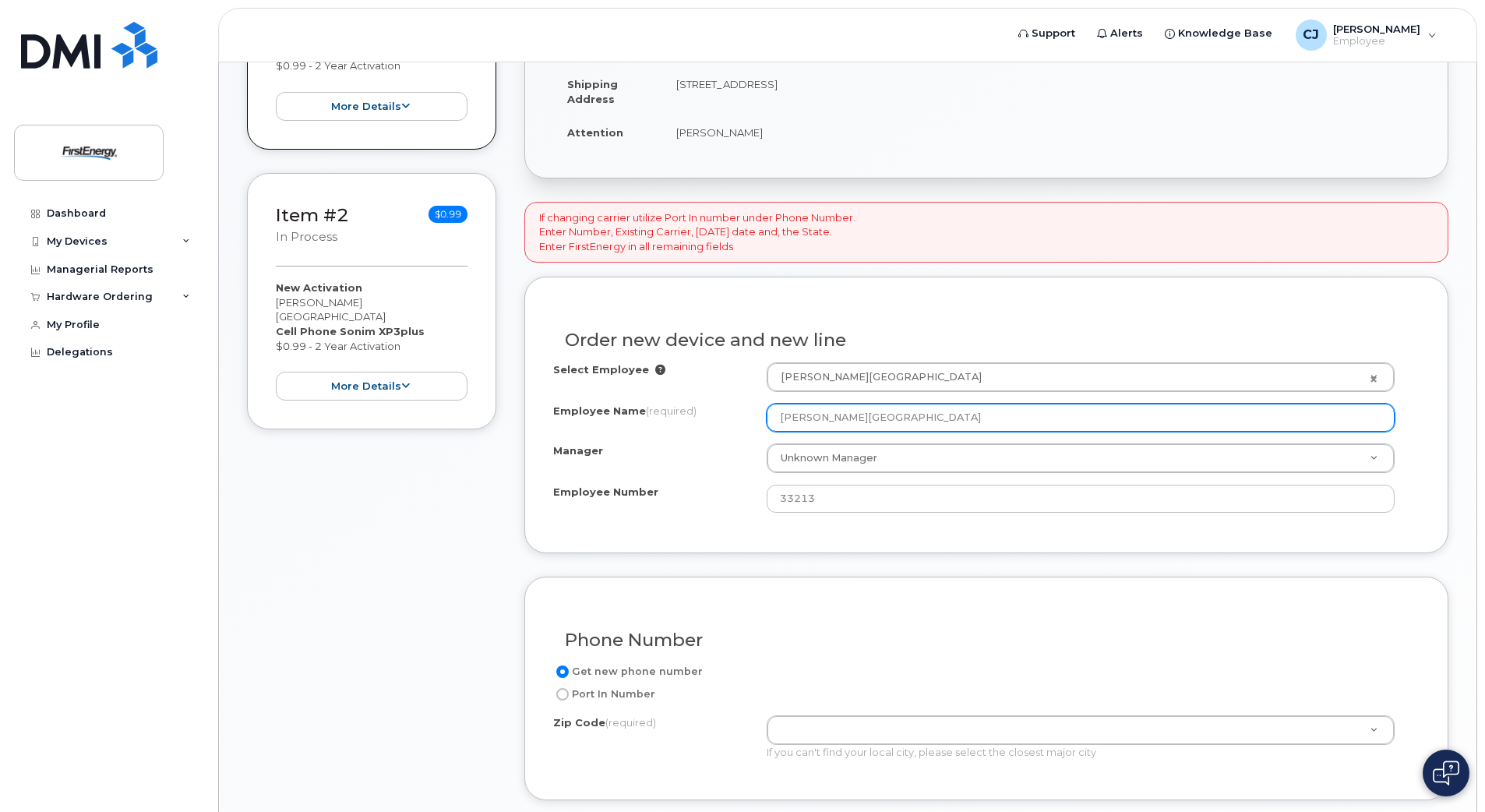
click at [891, 410] on input "Jason W Corbin" at bounding box center [1080, 417] width 628 height 28
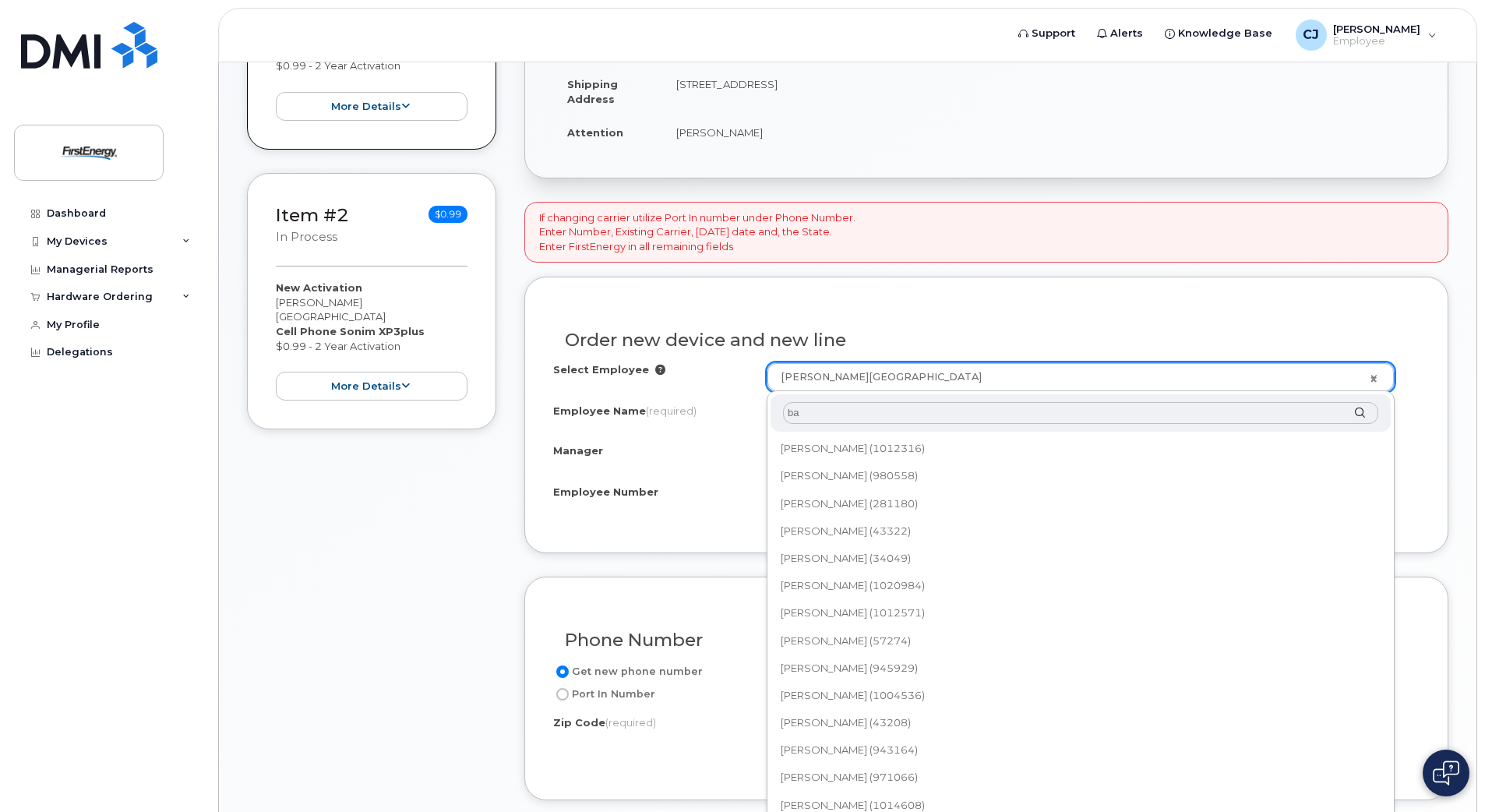
type input "b"
